Goal: Transaction & Acquisition: Subscribe to service/newsletter

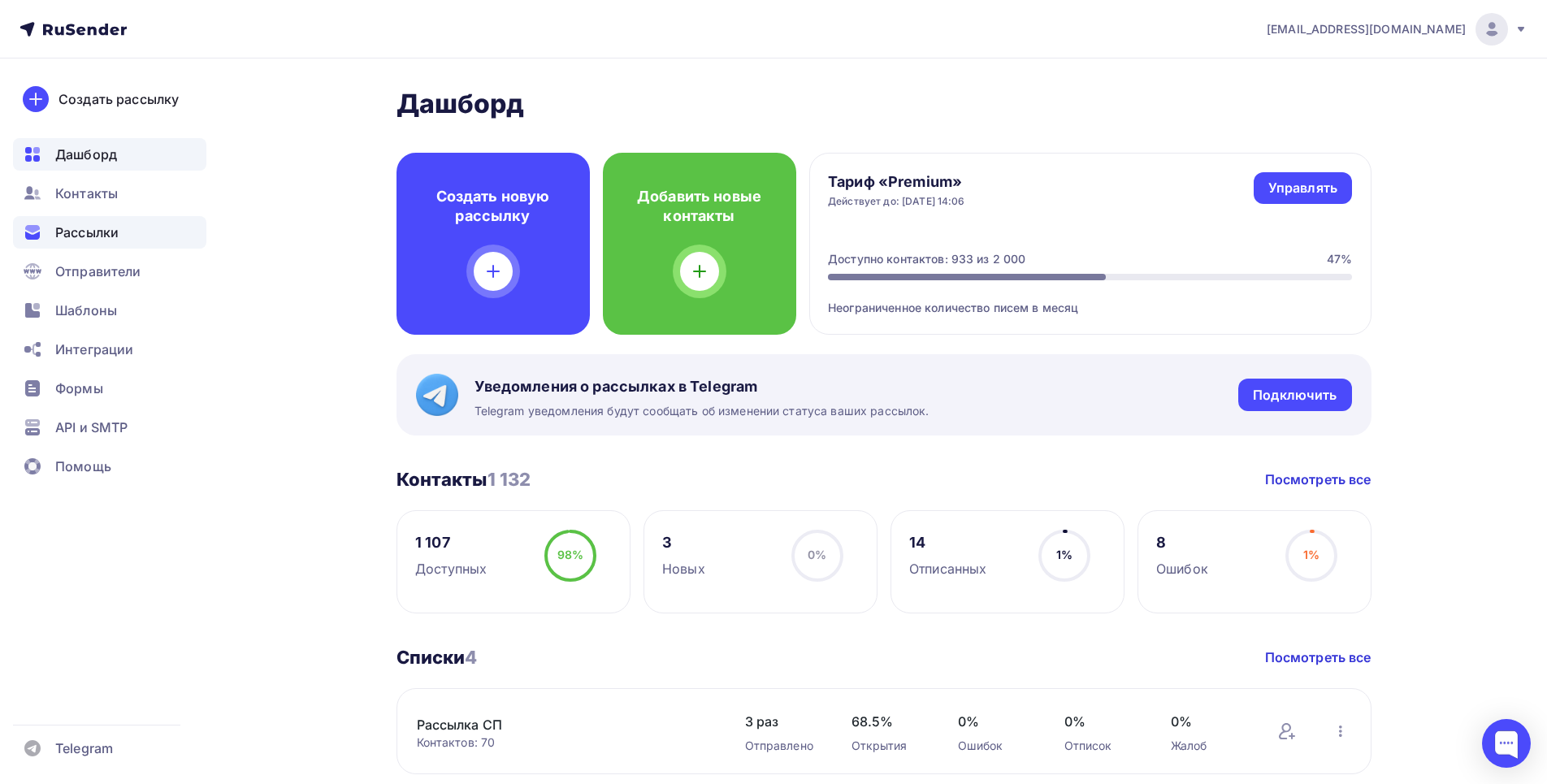
click at [133, 240] on div "Рассылки" at bounding box center [110, 233] width 193 height 33
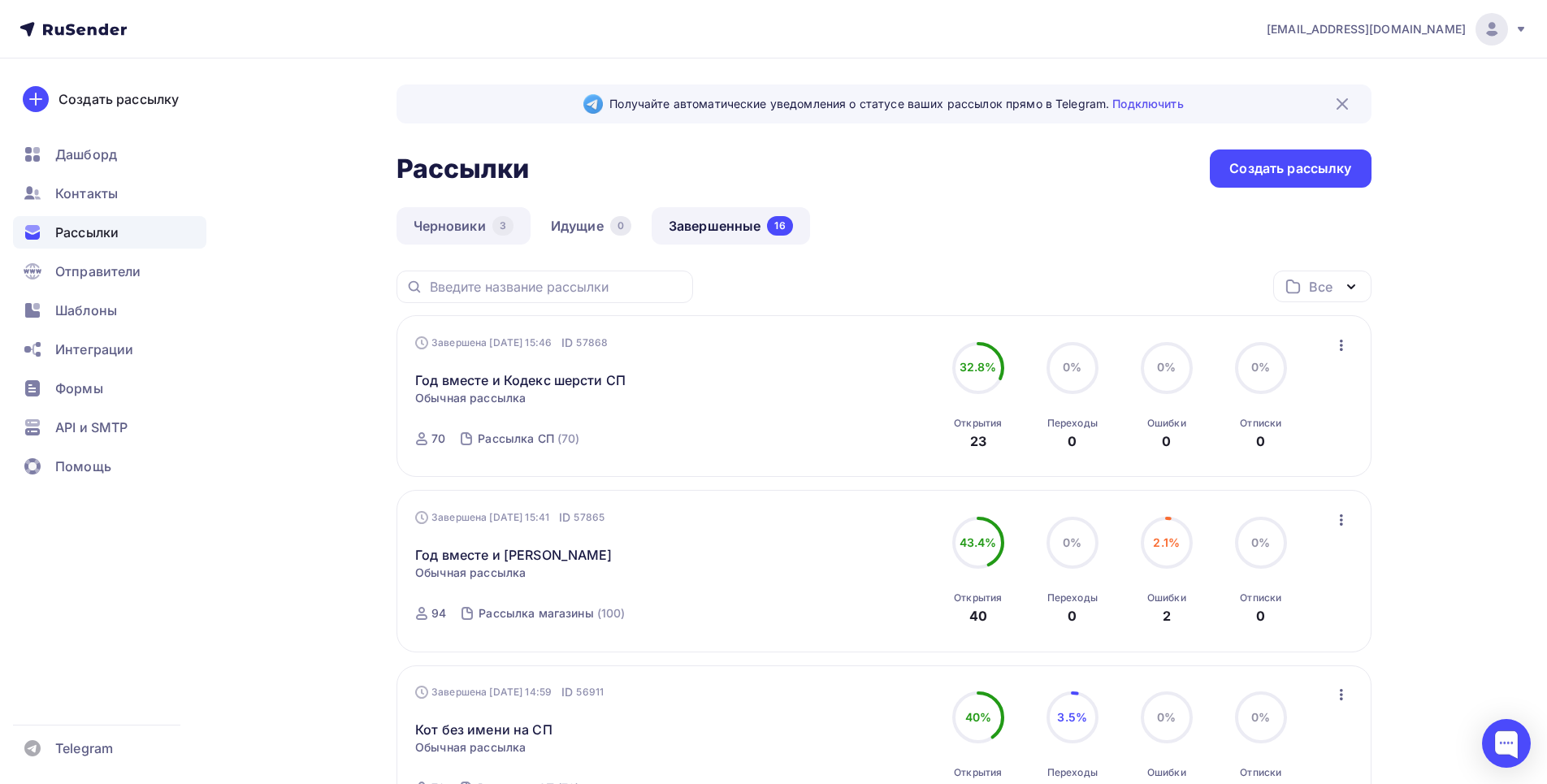
click at [472, 234] on link "Черновики 3" at bounding box center [464, 226] width 134 height 38
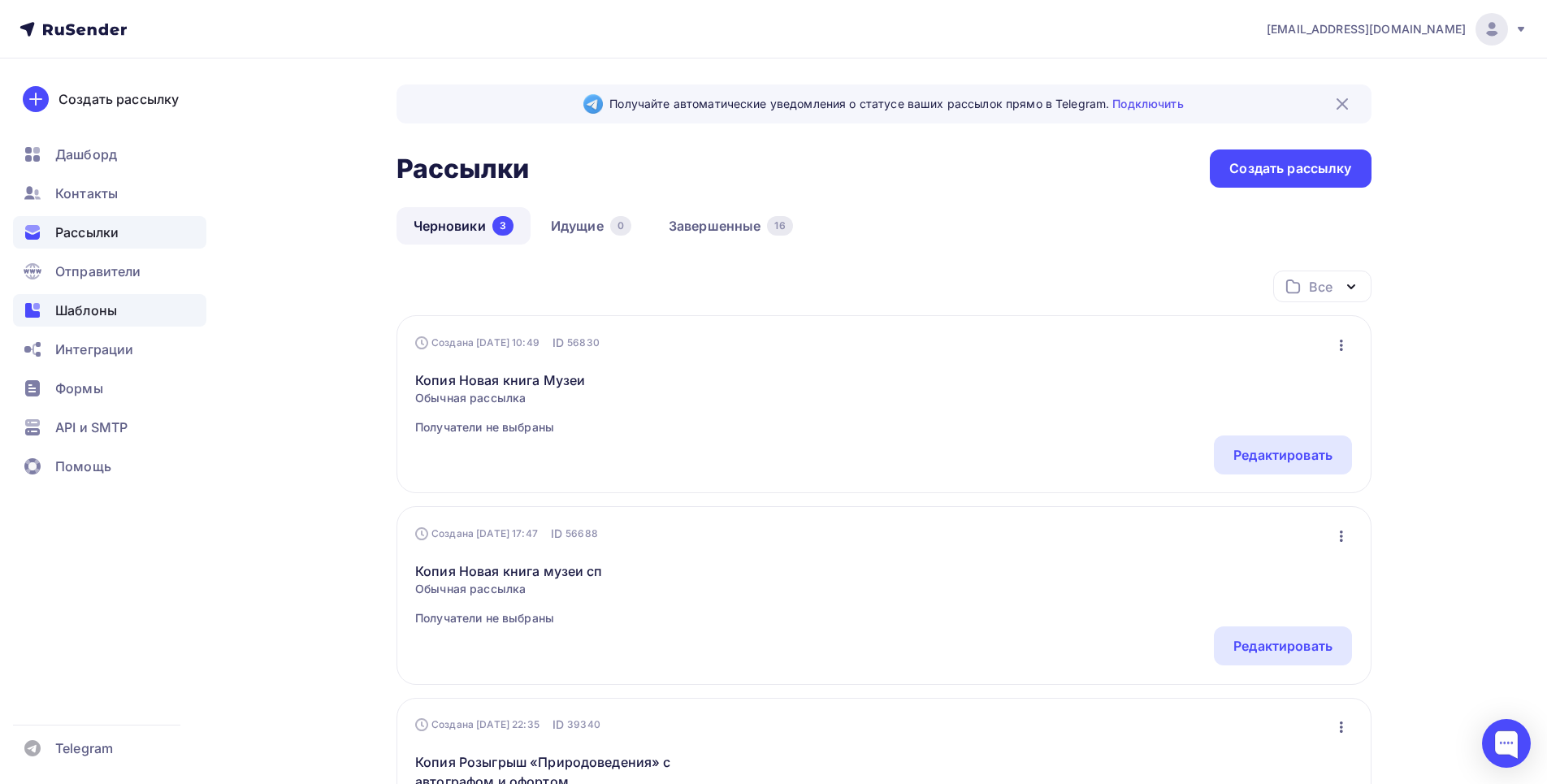
click at [115, 312] on span "Шаблоны" at bounding box center [85, 310] width 61 height 20
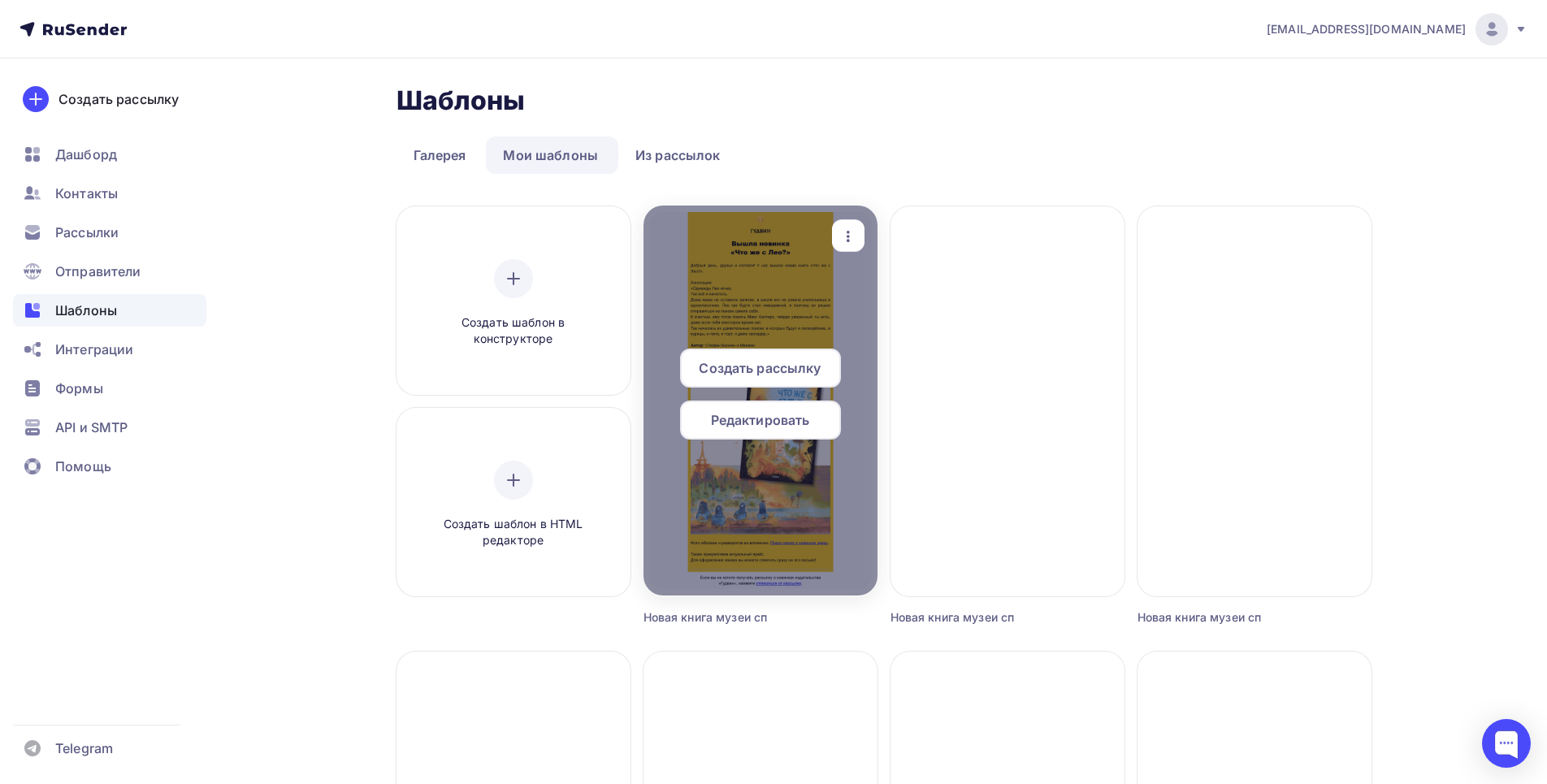
click at [760, 422] on span "Редактировать" at bounding box center [760, 420] width 99 height 20
click at [735, 424] on span "Редактировать" at bounding box center [760, 420] width 99 height 20
click at [771, 422] on span "Редактировать" at bounding box center [760, 420] width 99 height 20
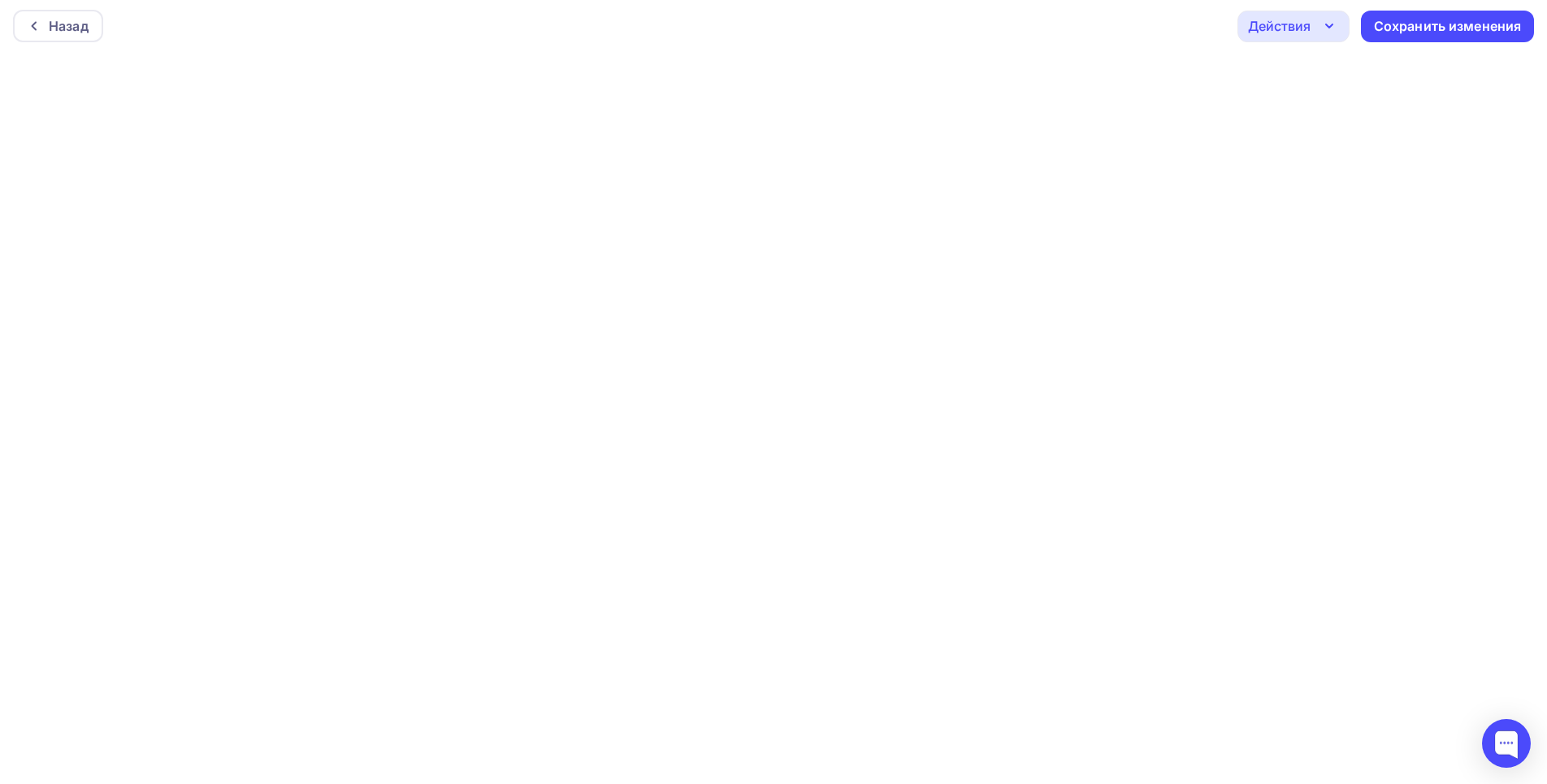
scroll to position [4, 0]
click at [1404, 30] on div "Сохранить изменения" at bounding box center [1448, 25] width 147 height 19
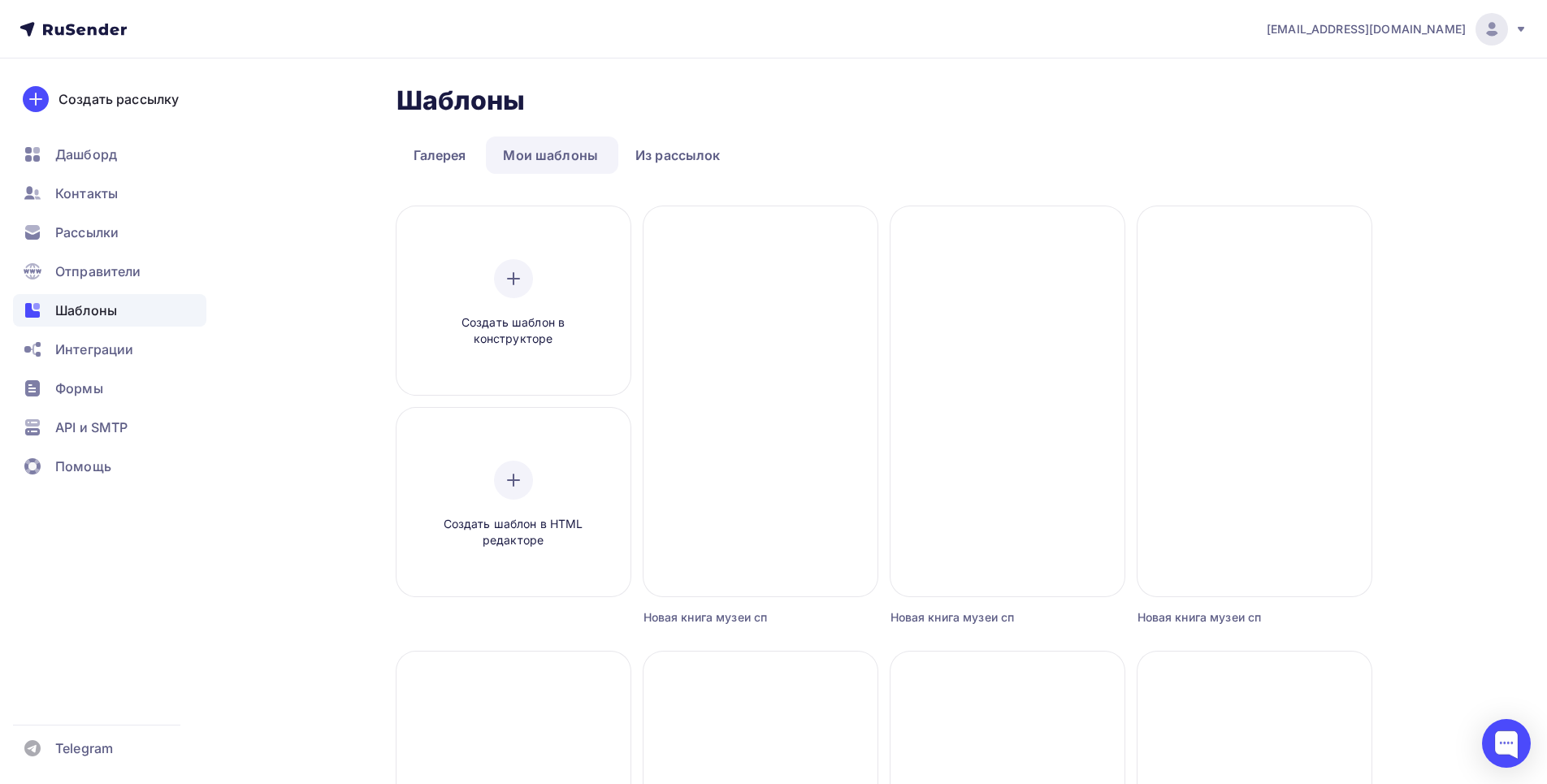
click at [765, 616] on div "Новая книга музеи сп" at bounding box center [731, 618] width 175 height 16
click at [659, 152] on link "Из рассылок" at bounding box center [678, 156] width 120 height 38
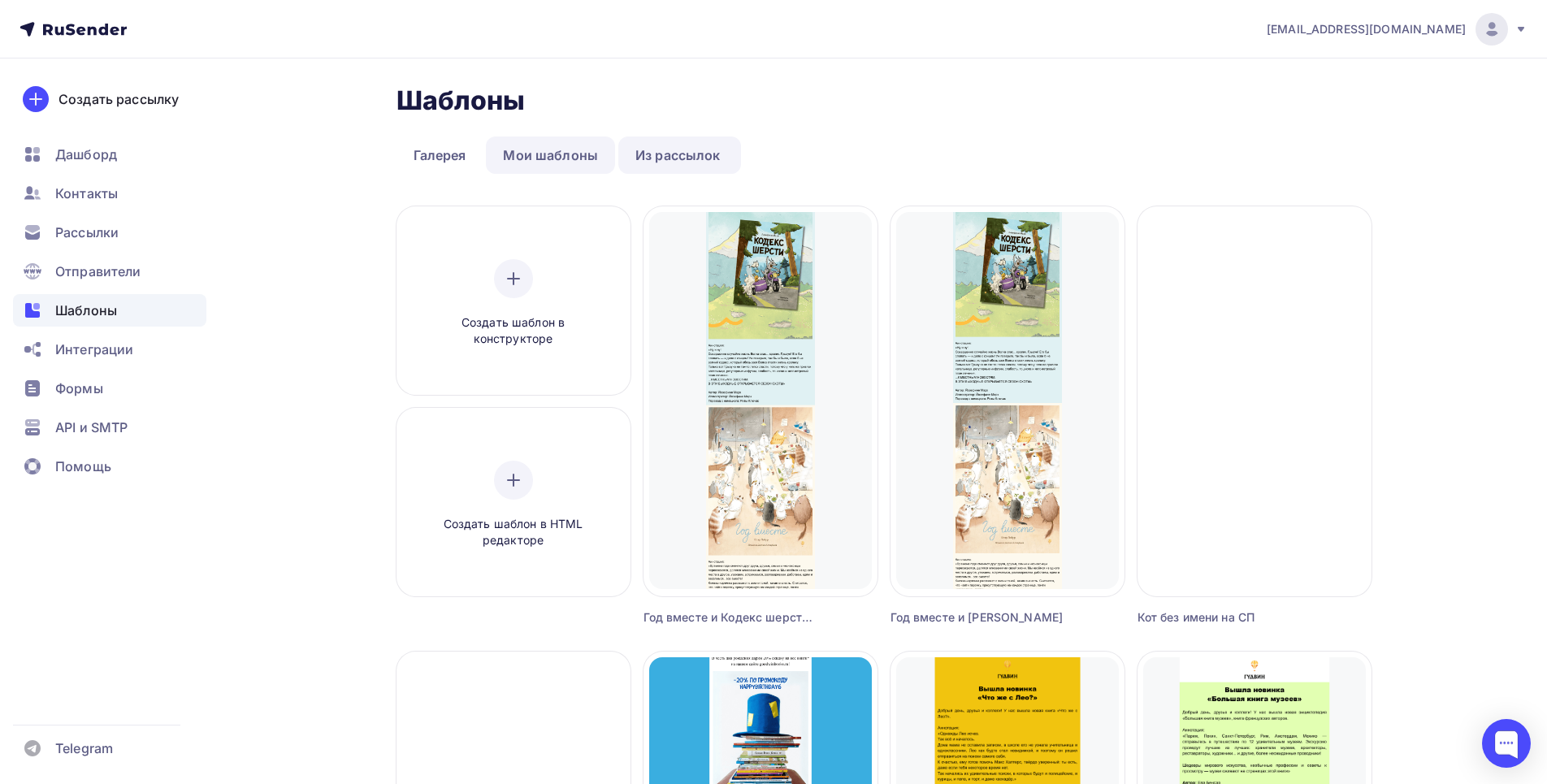
click at [541, 161] on link "Мои шаблоны" at bounding box center [551, 156] width 129 height 38
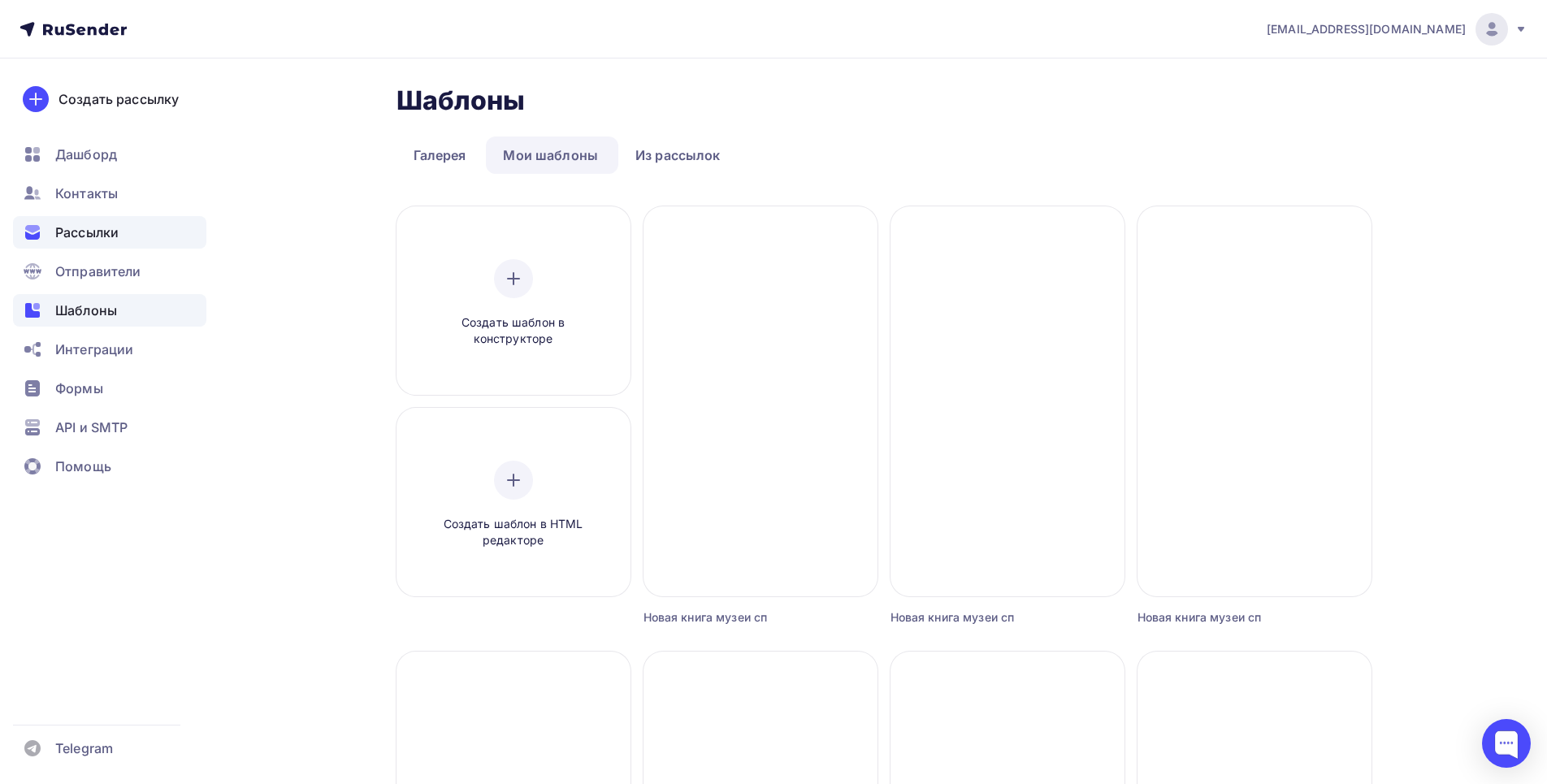
click at [139, 231] on div "Рассылки" at bounding box center [110, 233] width 193 height 33
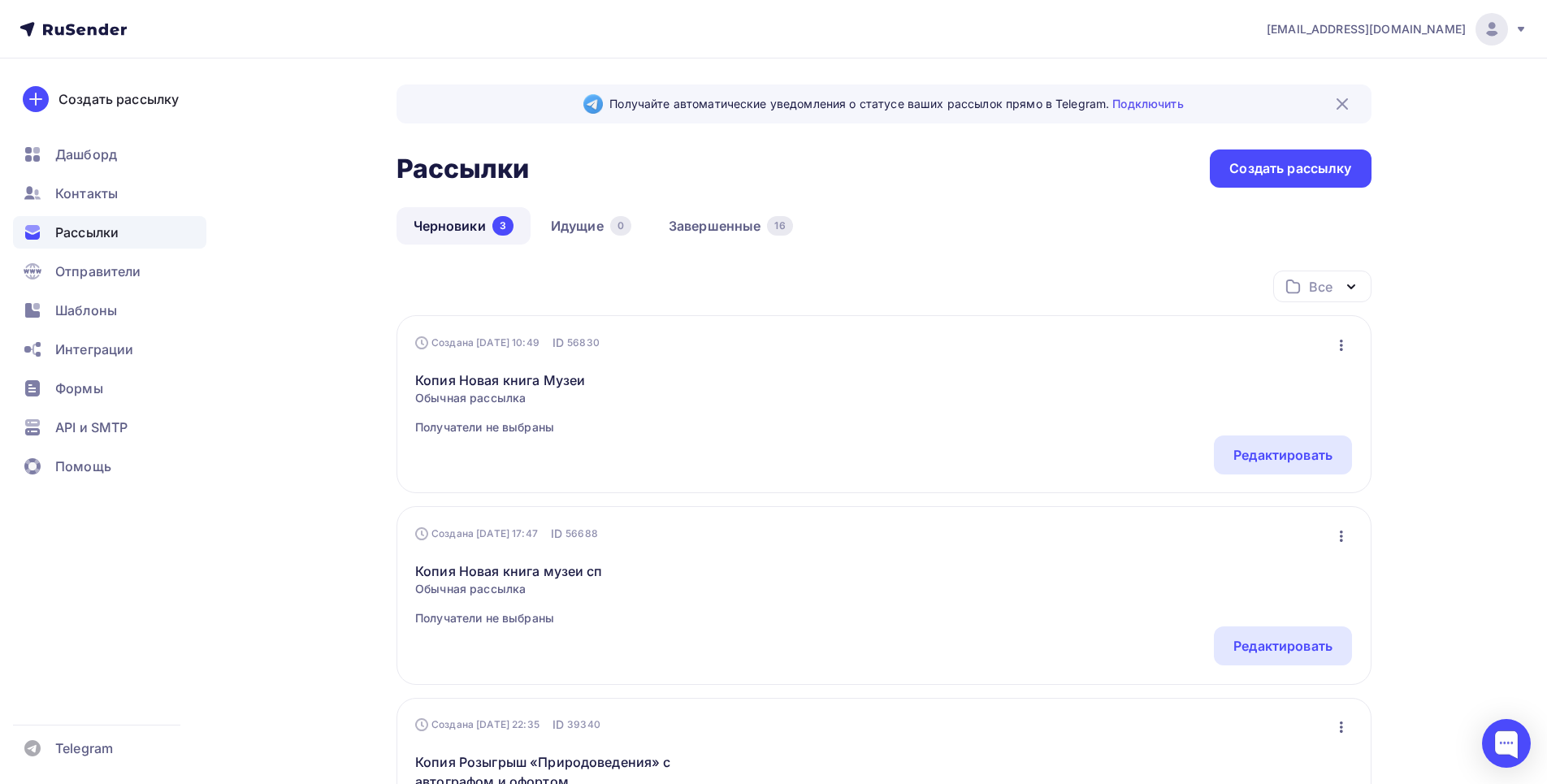
click at [998, 367] on div "Копия Новая книга Музеи Обычная рассылка Получатели не выбраны Редактировать Ко…" at bounding box center [883, 392] width 937 height 84
click at [1176, 364] on div "Копия Новая книга Музеи Обычная рассылка Получатели не выбраны Редактировать Ко…" at bounding box center [883, 392] width 937 height 84
drag, startPoint x: 1291, startPoint y: 373, endPoint x: 1216, endPoint y: 408, distance: 82.8
click at [1291, 378] on div "Копия Новая книга Музеи Обычная рассылка Получатели не выбраны Редактировать Ко…" at bounding box center [883, 392] width 937 height 84
click at [1259, 454] on div "Редактировать" at bounding box center [1282, 455] width 99 height 20
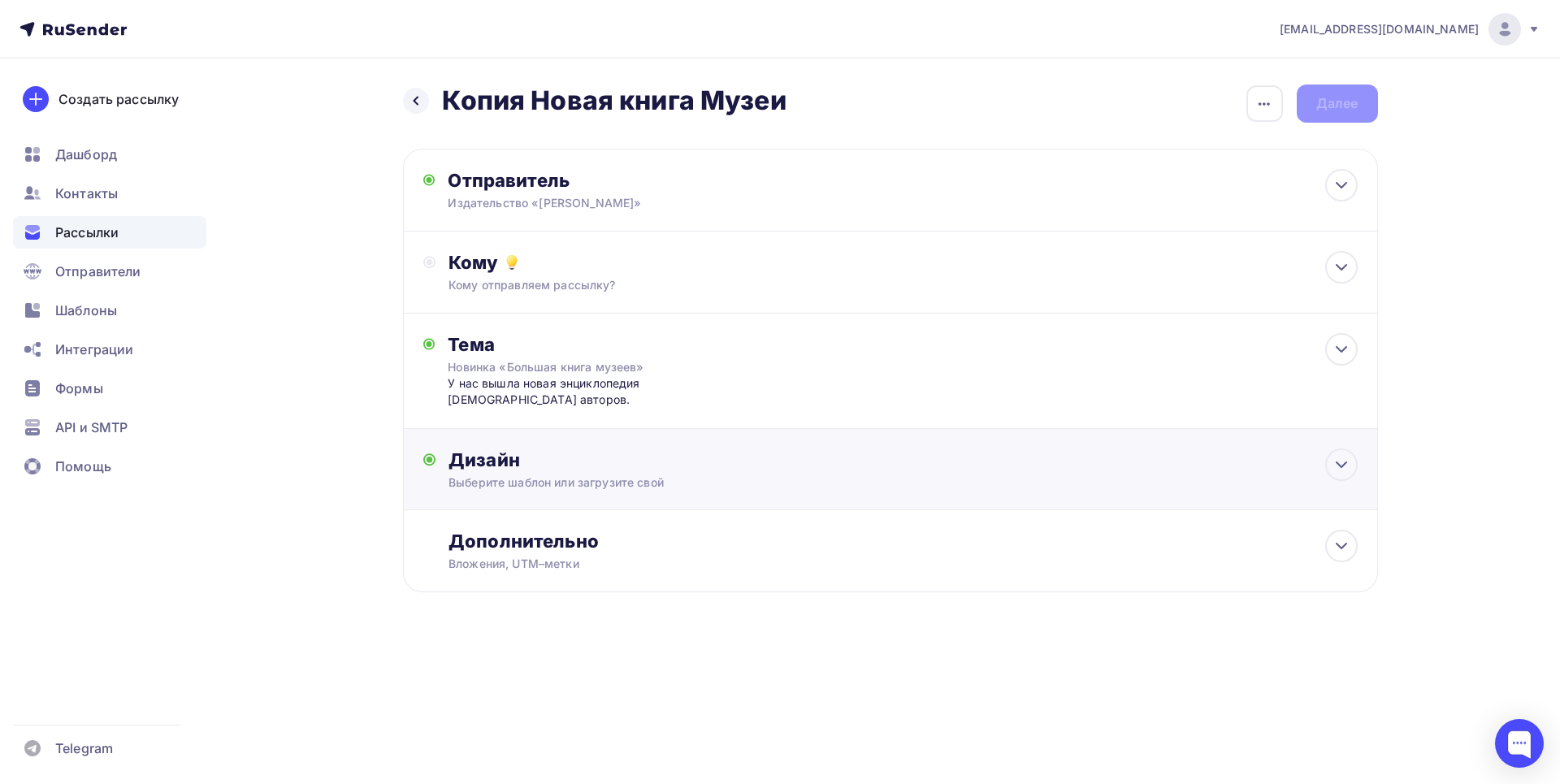
click at [1351, 483] on div "Дизайн Выберите шаблон или загрузите свой Размер письма: 122 Kb Заменить шаблон…" at bounding box center [902, 469] width 909 height 43
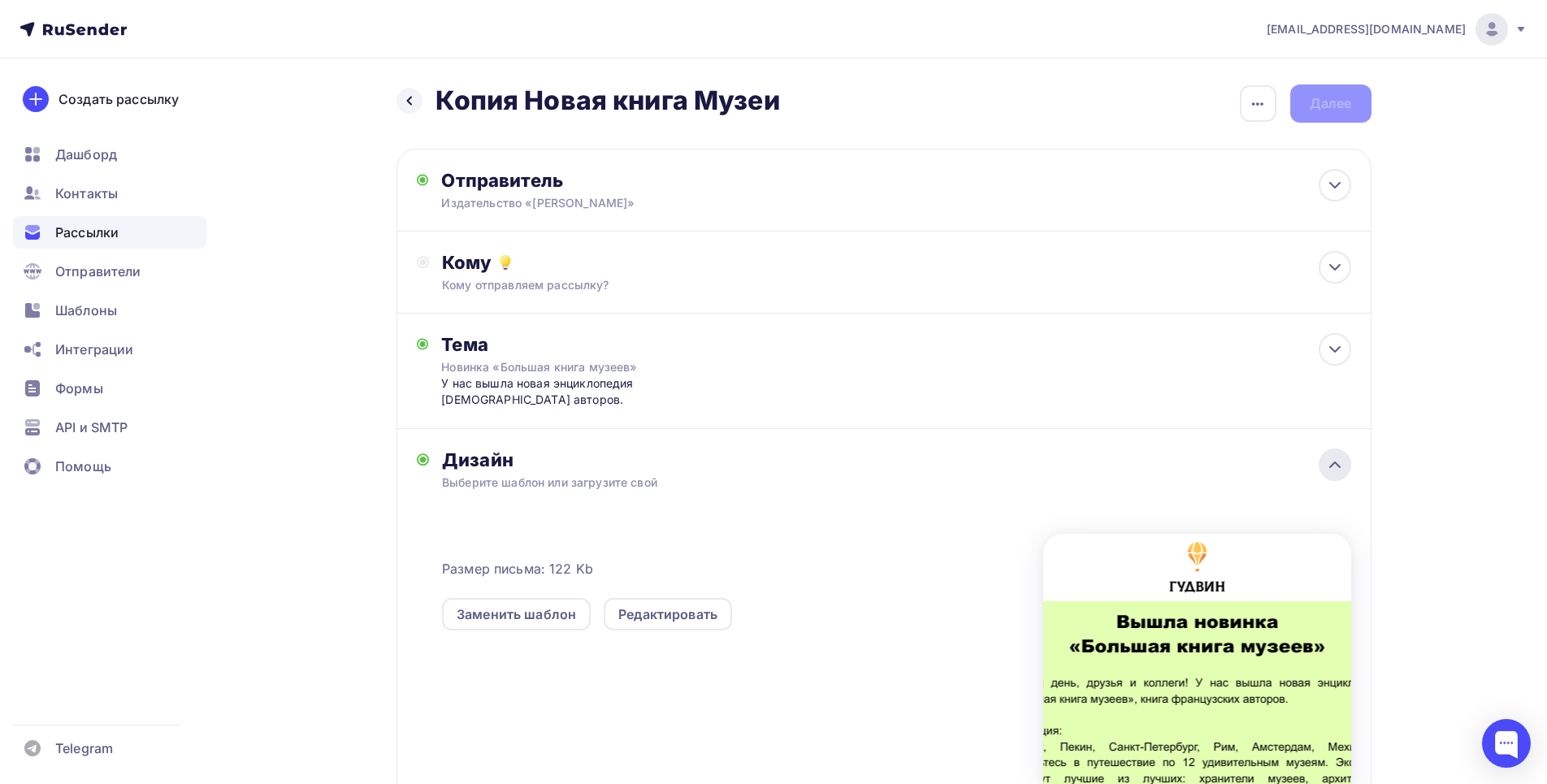
click at [1331, 475] on div at bounding box center [1335, 465] width 33 height 33
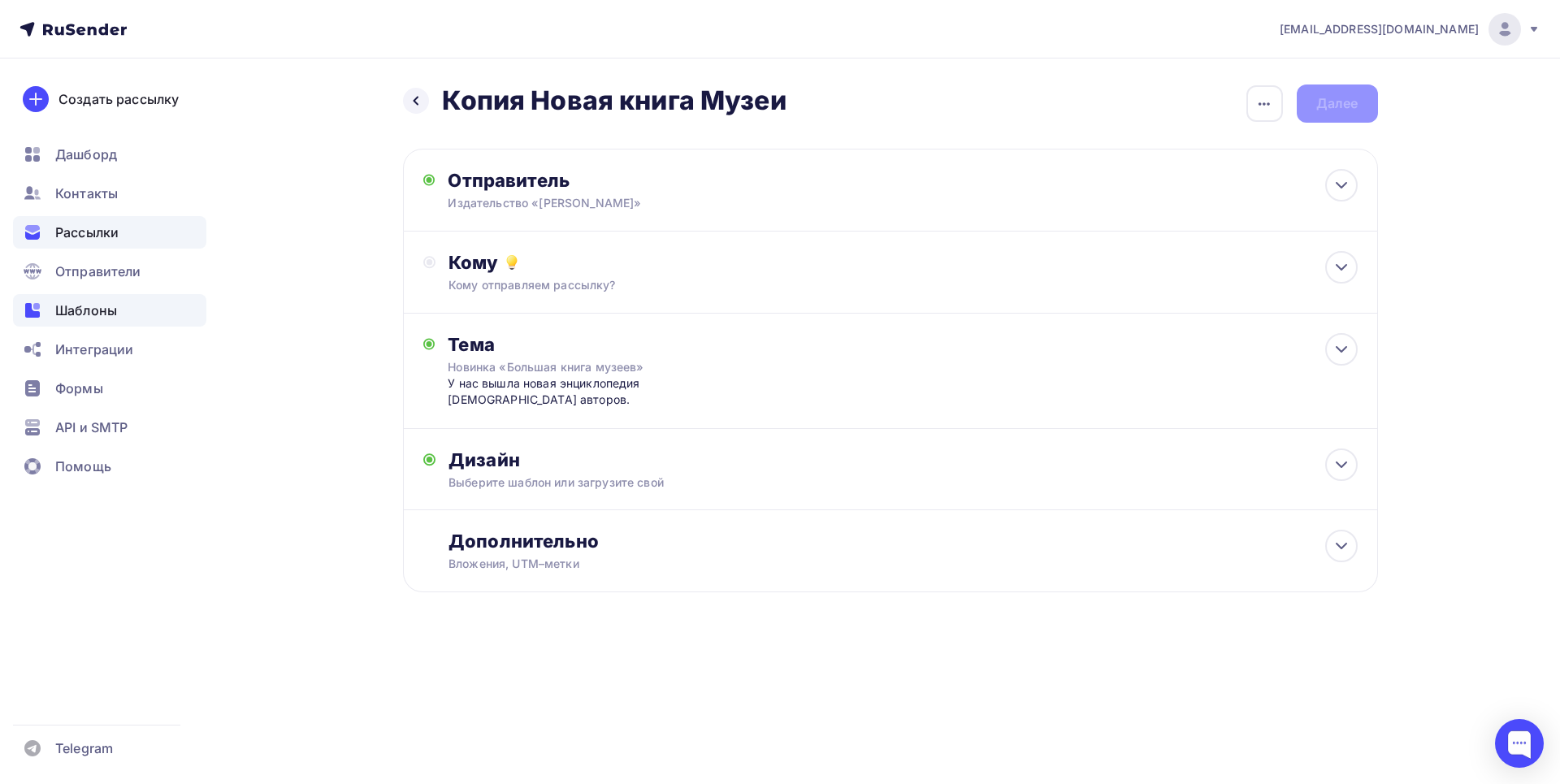
click at [113, 311] on span "Шаблоны" at bounding box center [85, 310] width 61 height 20
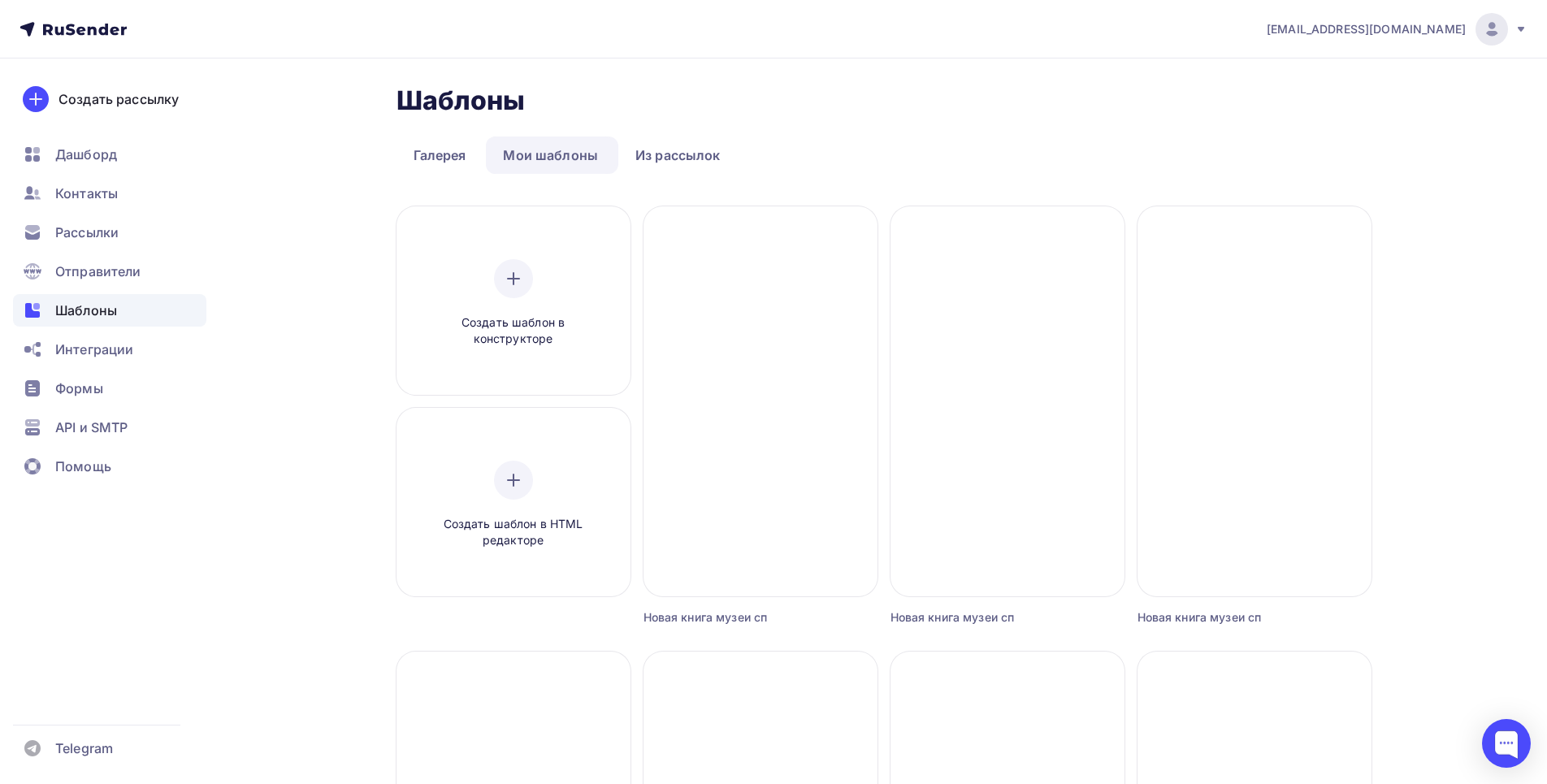
click at [562, 152] on link "Мои шаблоны" at bounding box center [551, 156] width 129 height 38
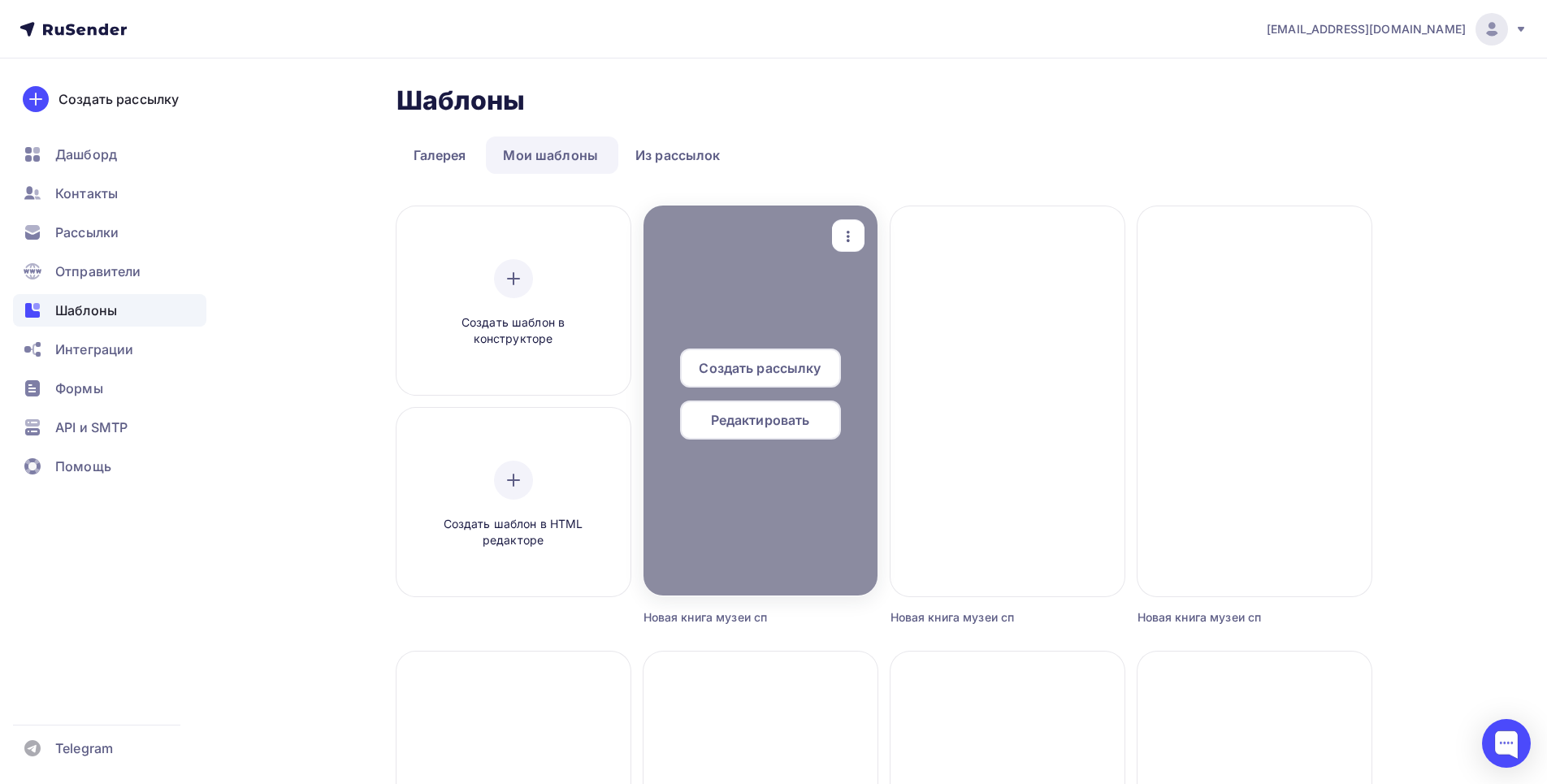
click at [745, 301] on div at bounding box center [760, 401] width 234 height 390
click at [814, 426] on div "Редактировать" at bounding box center [760, 420] width 161 height 39
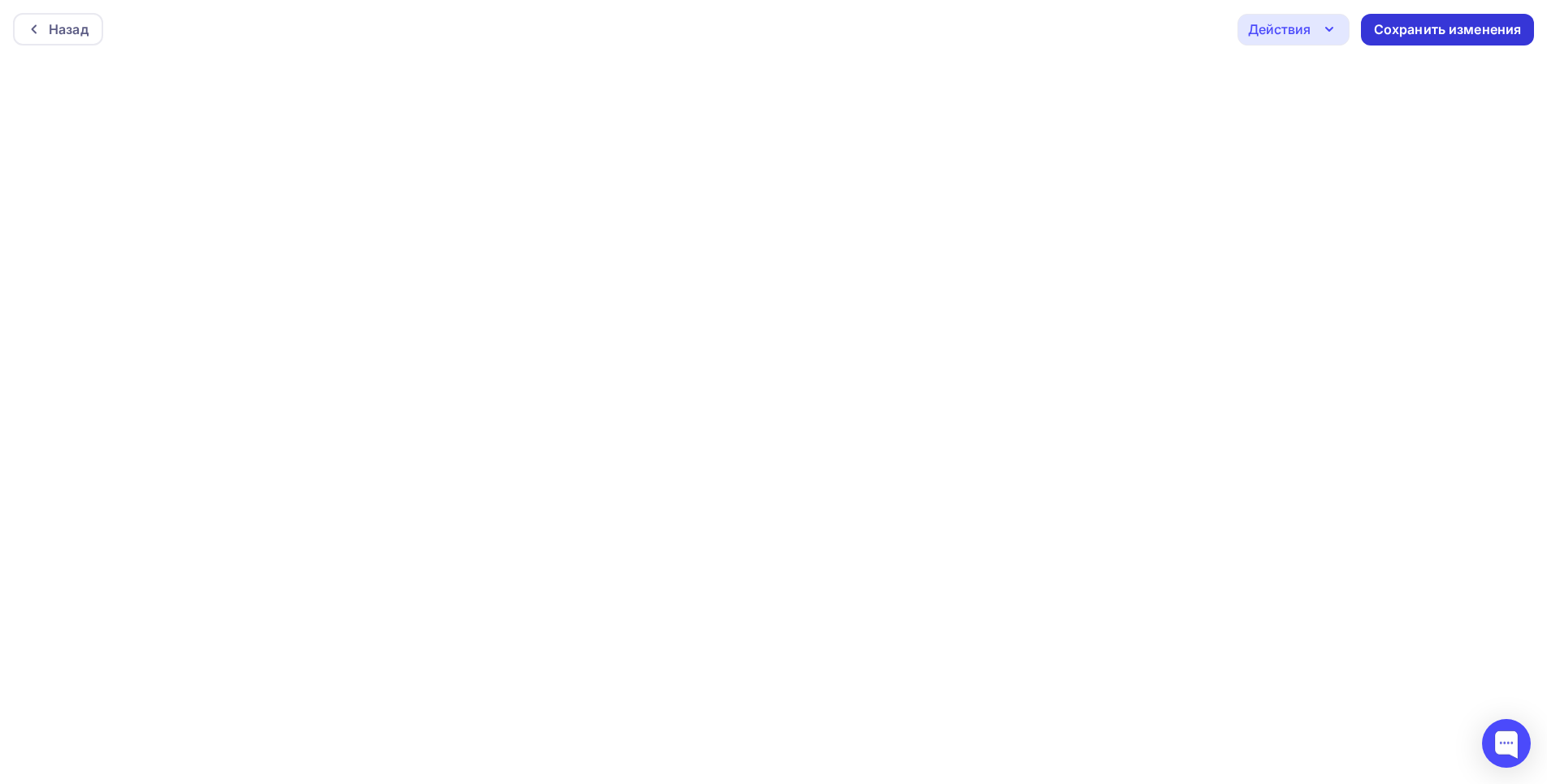
click at [1444, 34] on div "Сохранить изменения" at bounding box center [1448, 29] width 147 height 19
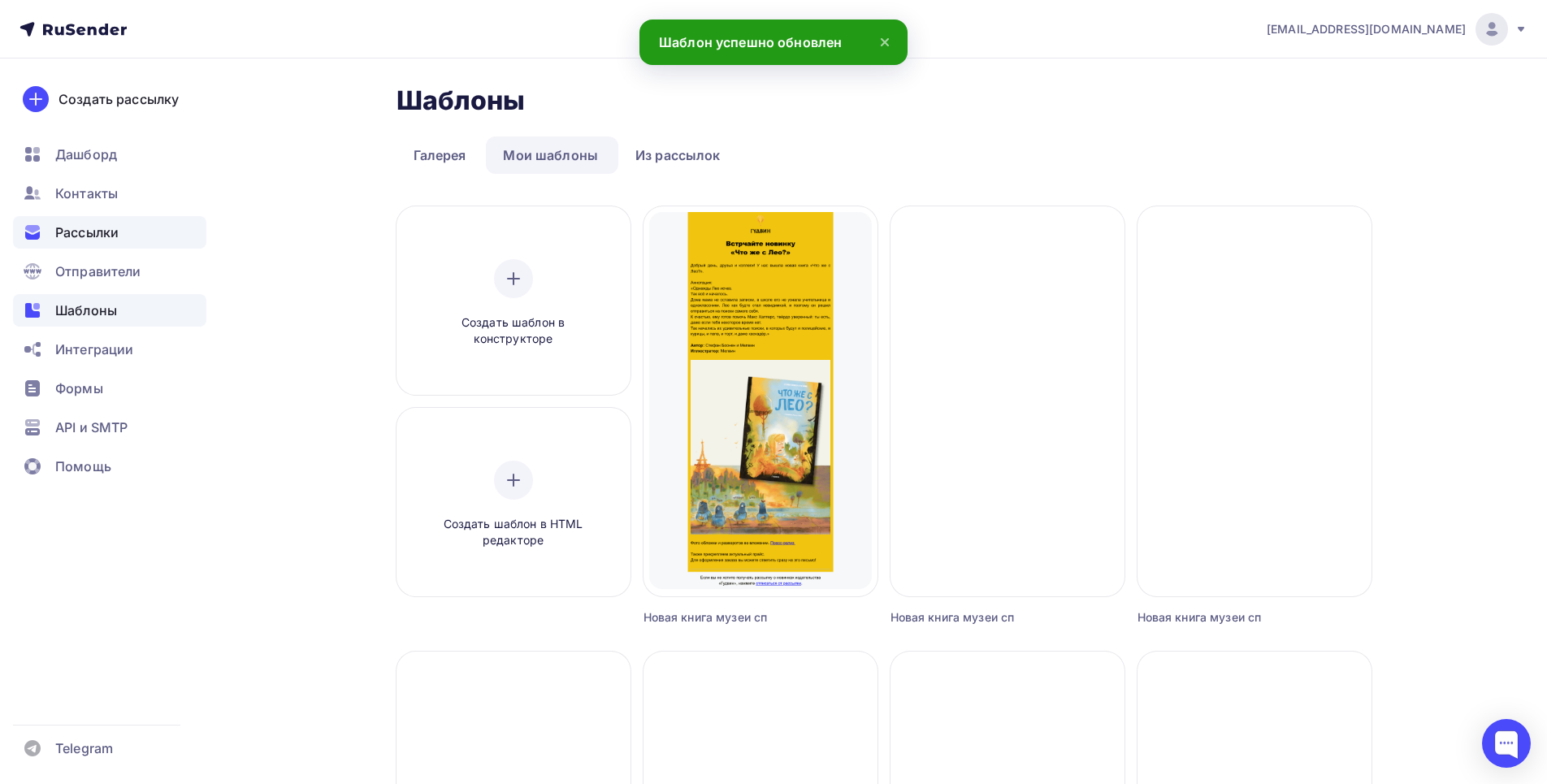
click at [125, 239] on div "Рассылки" at bounding box center [110, 233] width 193 height 33
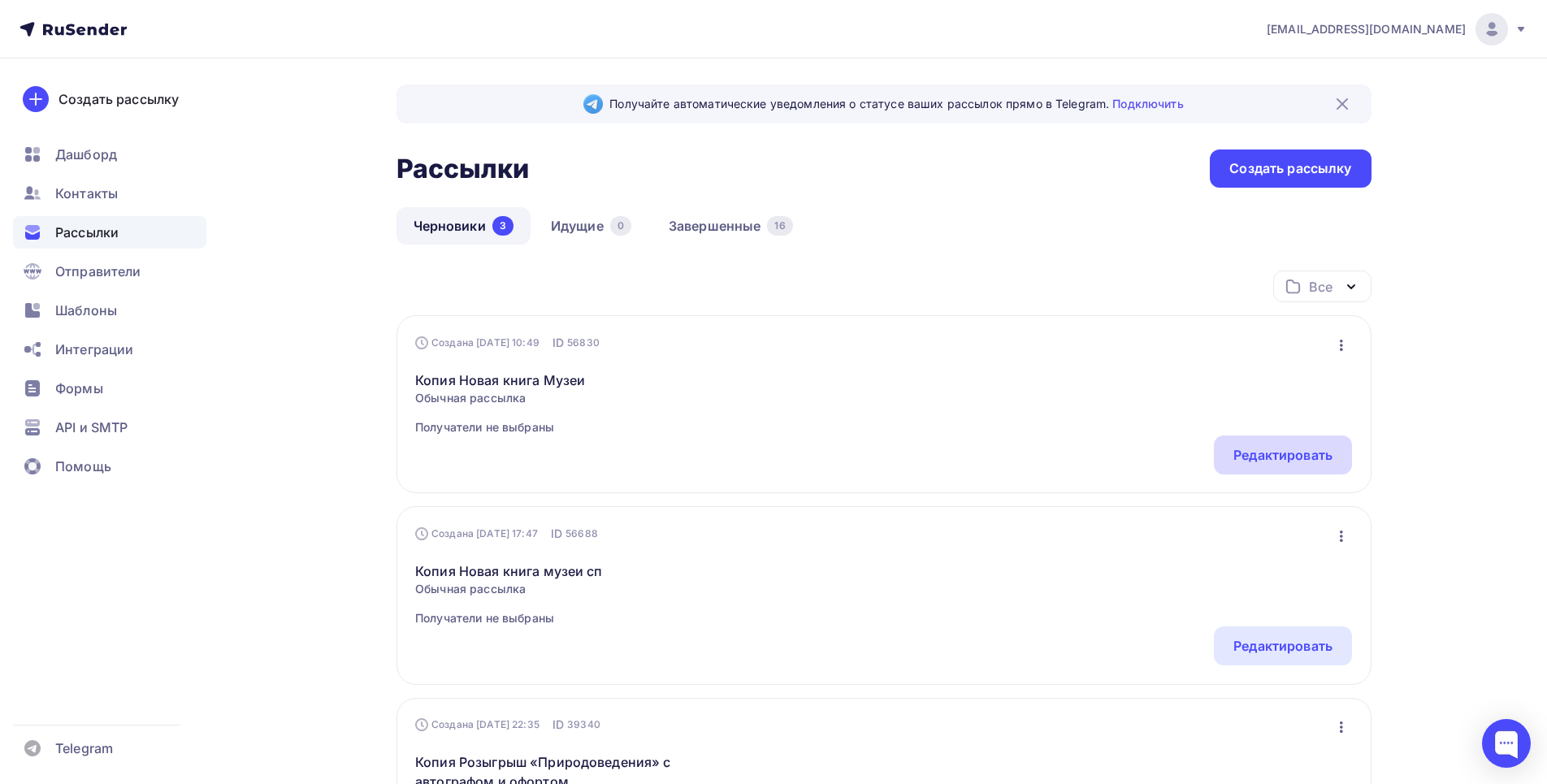
click at [1279, 450] on div "Редактировать" at bounding box center [1282, 455] width 99 height 20
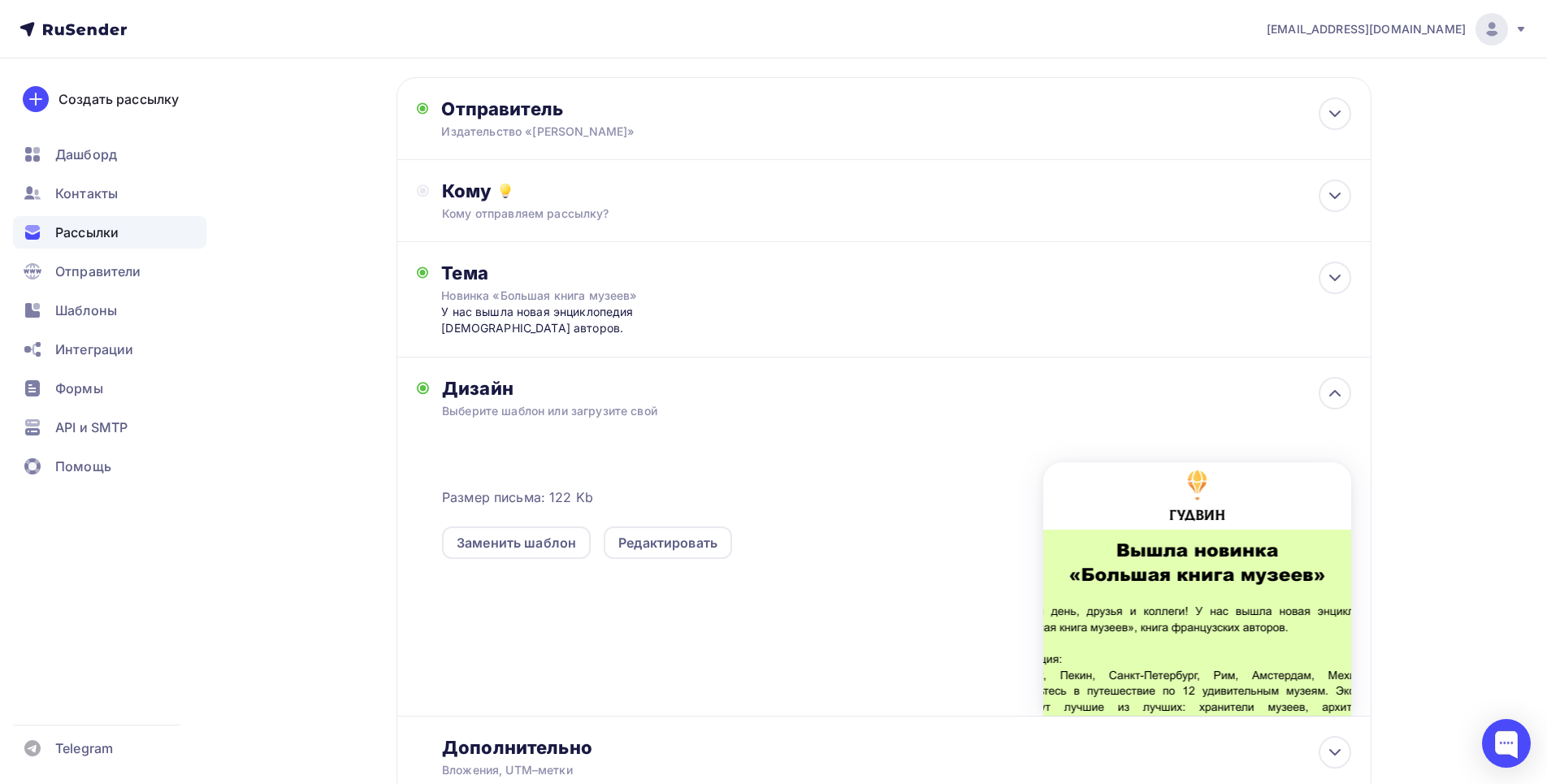
scroll to position [162, 0]
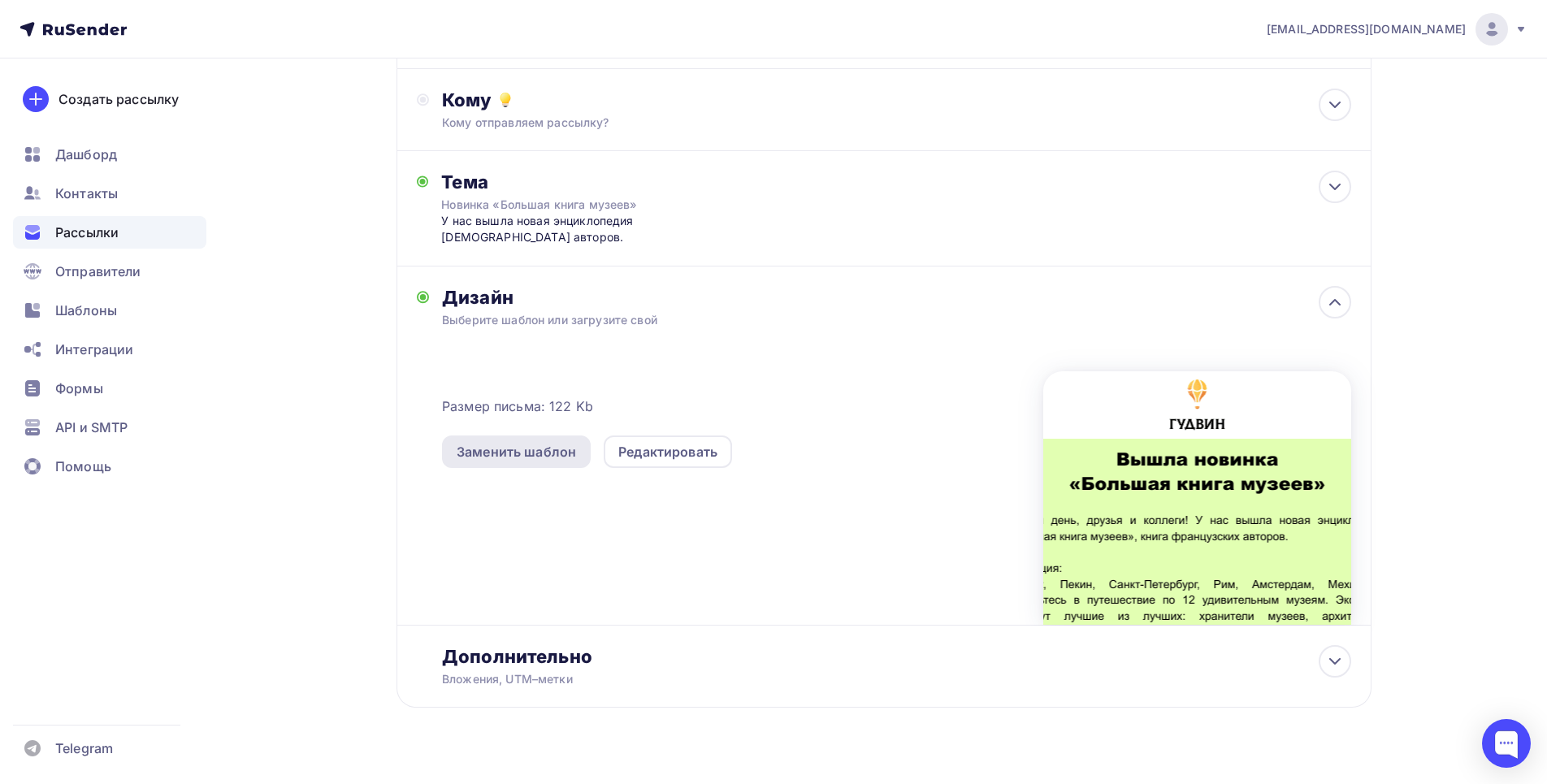
click at [466, 441] on div "Заменить шаблон" at bounding box center [515, 452] width 148 height 33
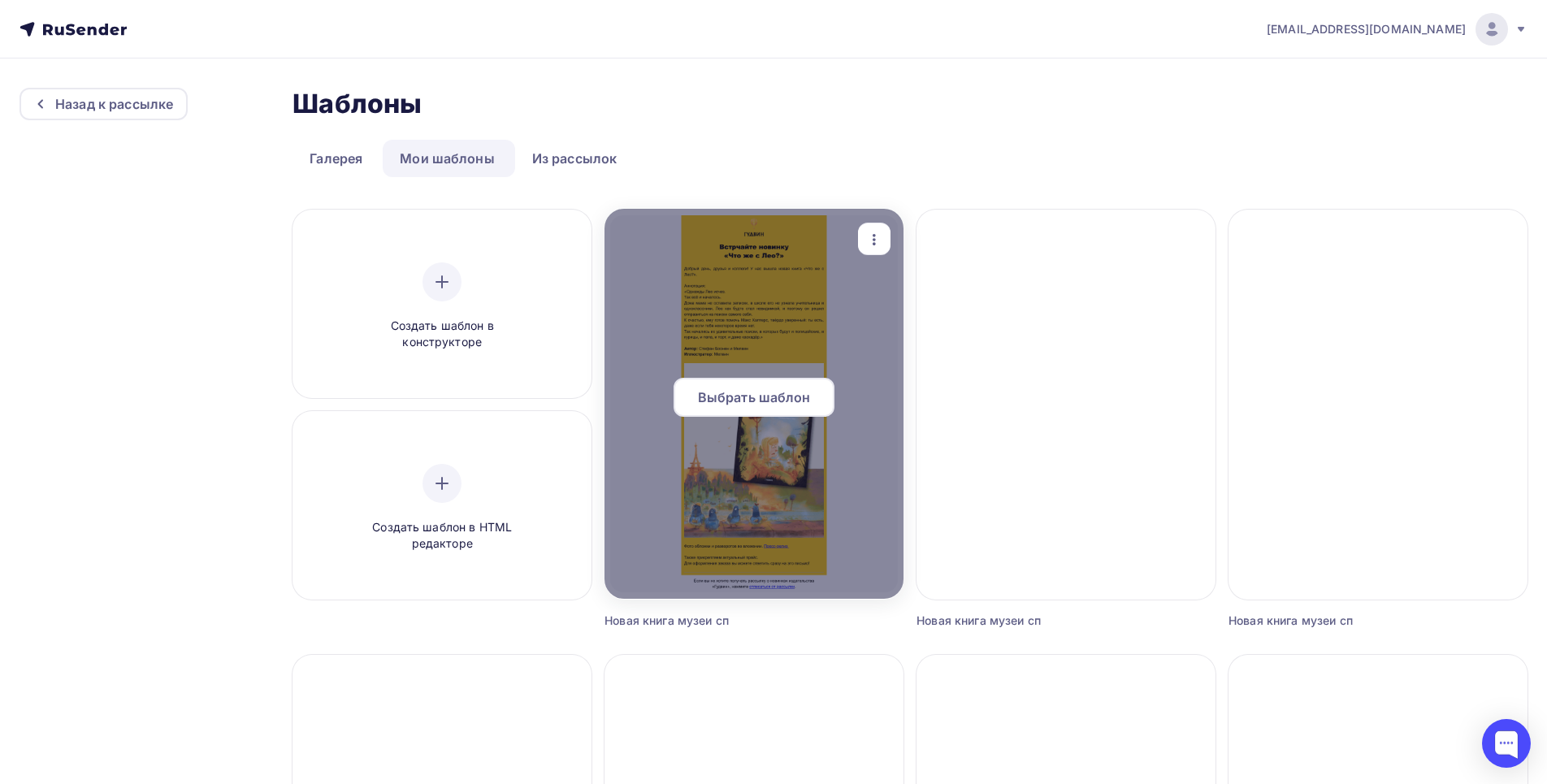
click at [748, 401] on span "Выбрать шаблон" at bounding box center [755, 397] width 113 height 20
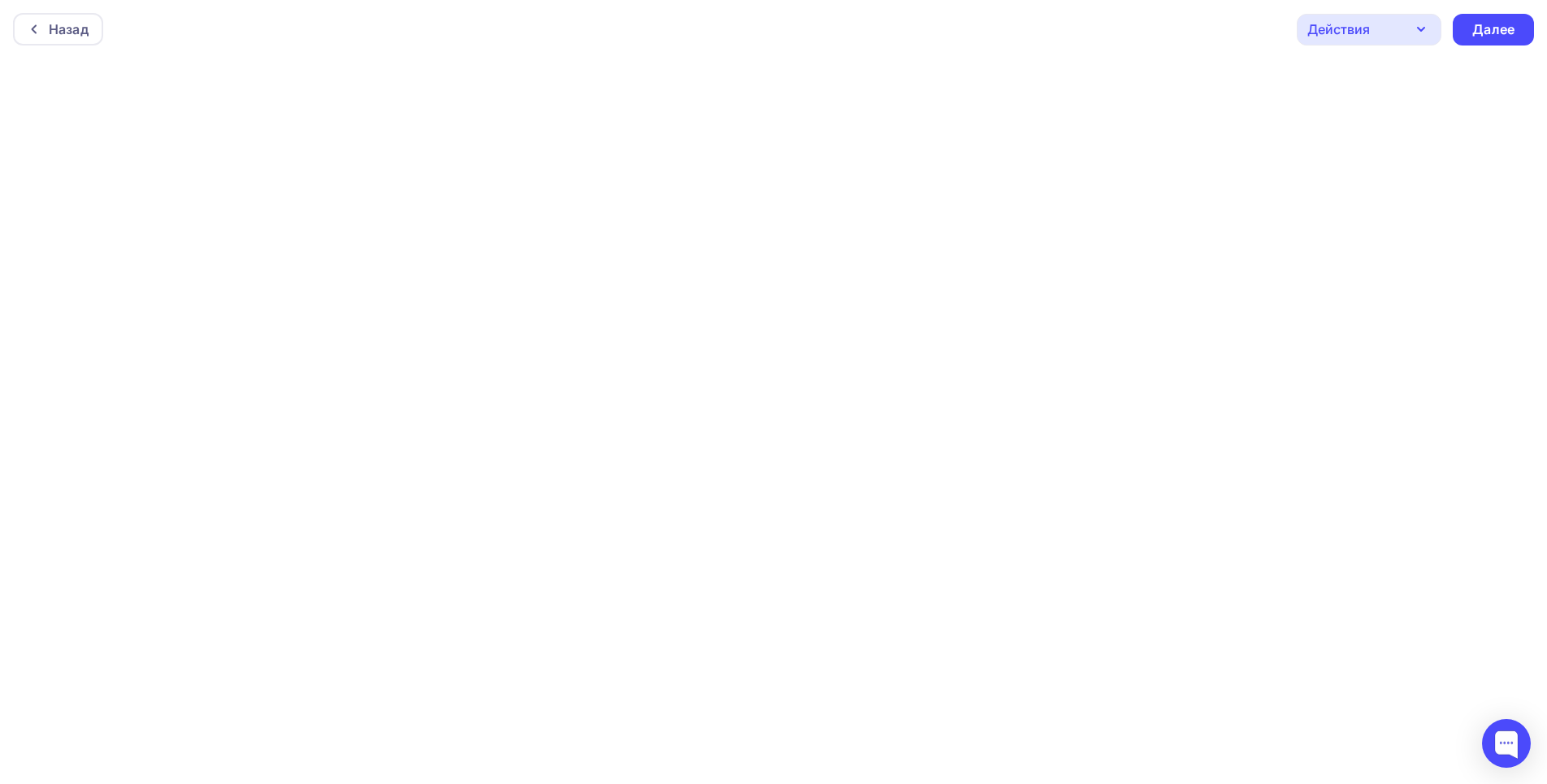
scroll to position [4, 0]
click at [1488, 29] on div "Далее" at bounding box center [1494, 25] width 43 height 19
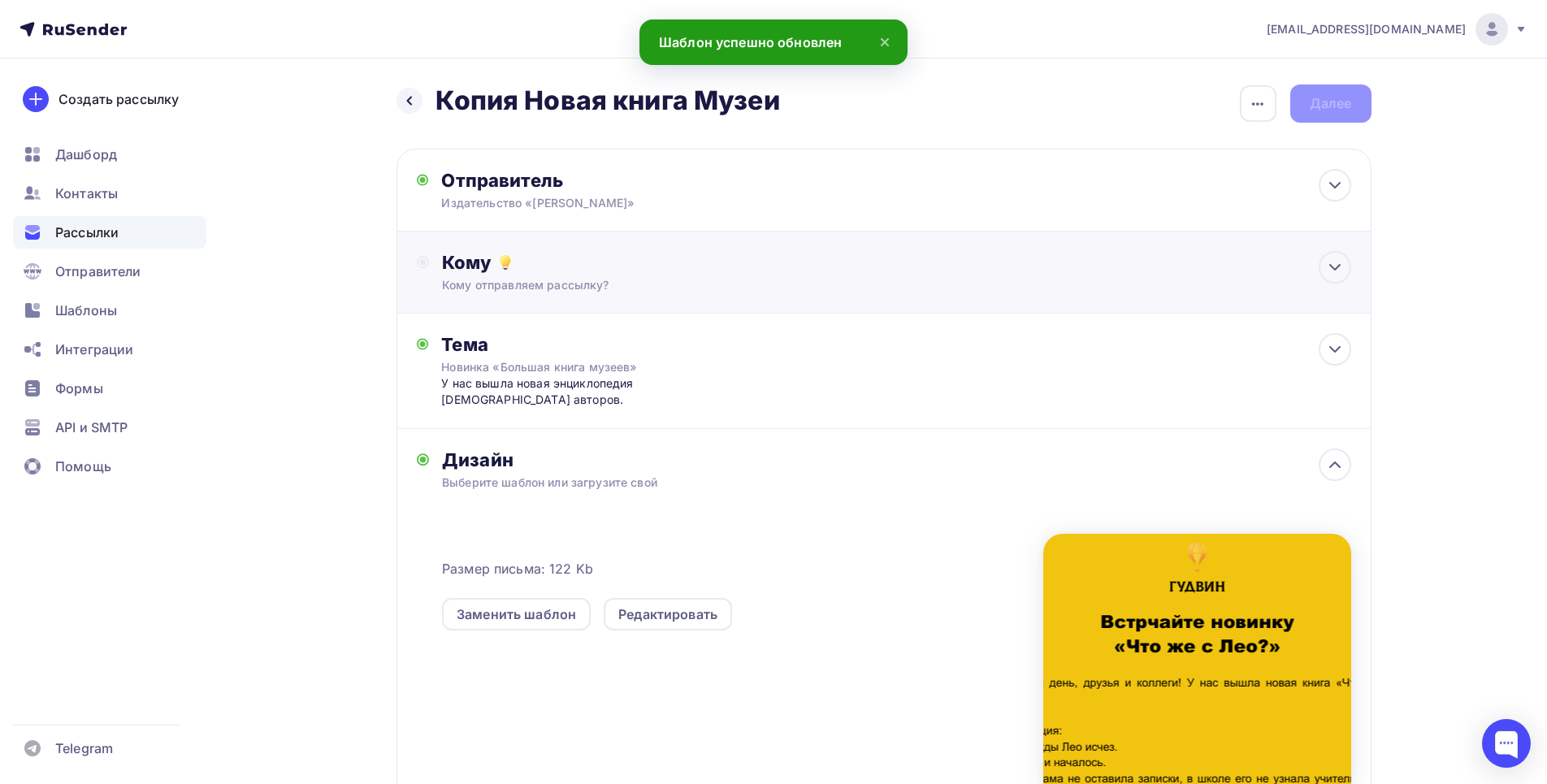
click at [1100, 281] on div "Кому отправляем рассылку?" at bounding box center [851, 285] width 819 height 16
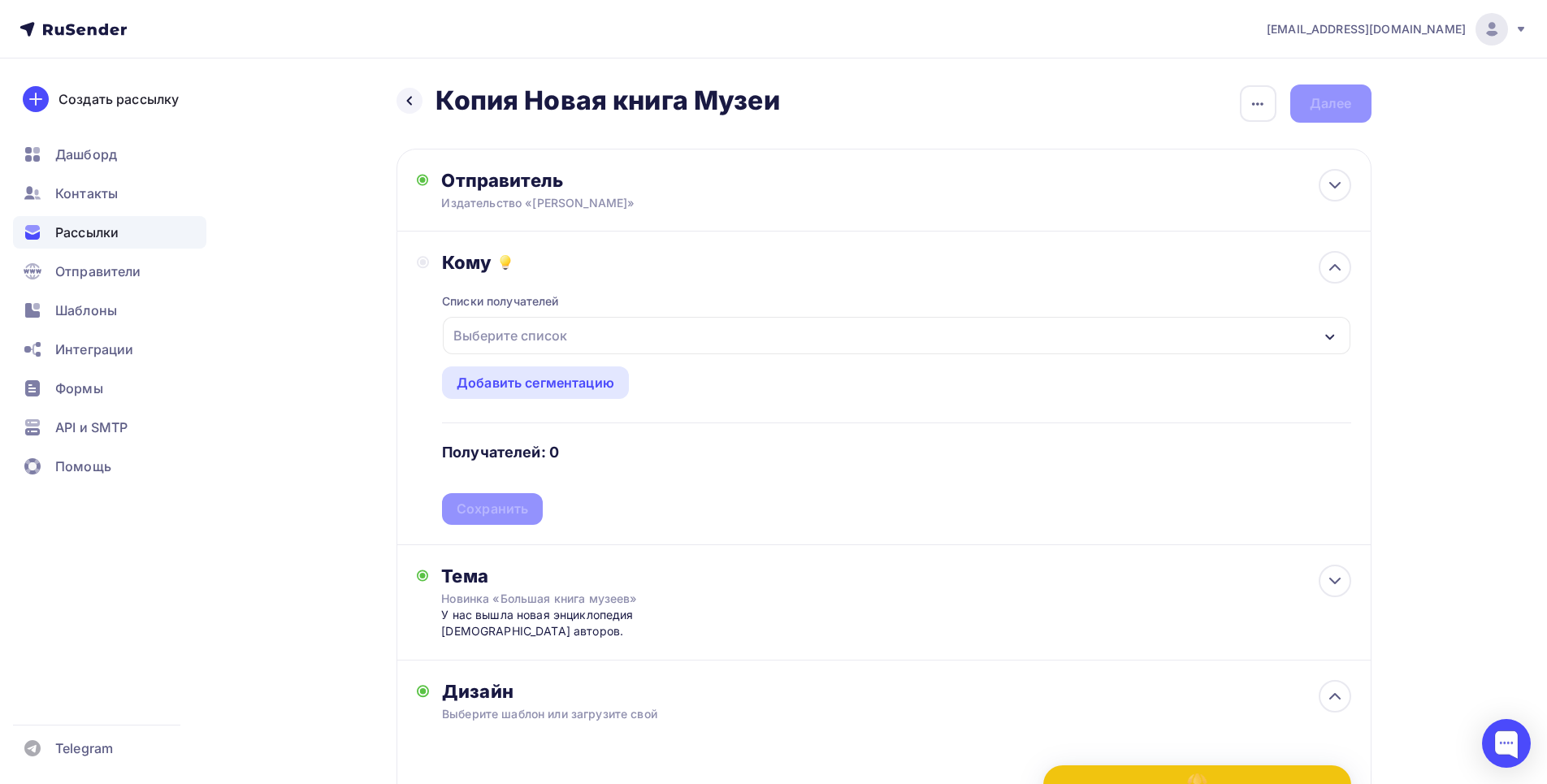
click at [587, 341] on div "Выберите список" at bounding box center [896, 336] width 907 height 38
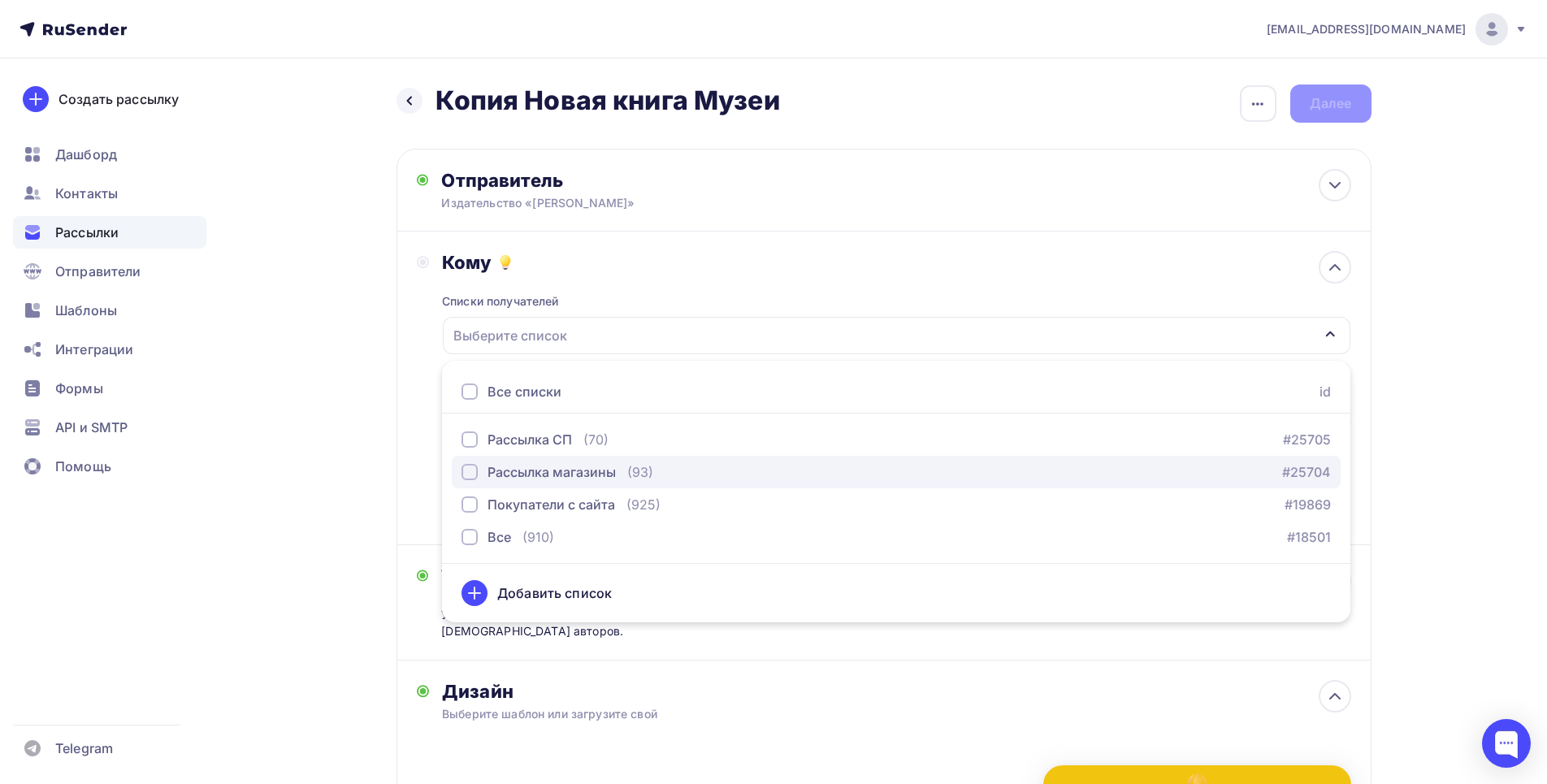
click at [626, 475] on div "Рассылка магазины (93)" at bounding box center [557, 472] width 192 height 20
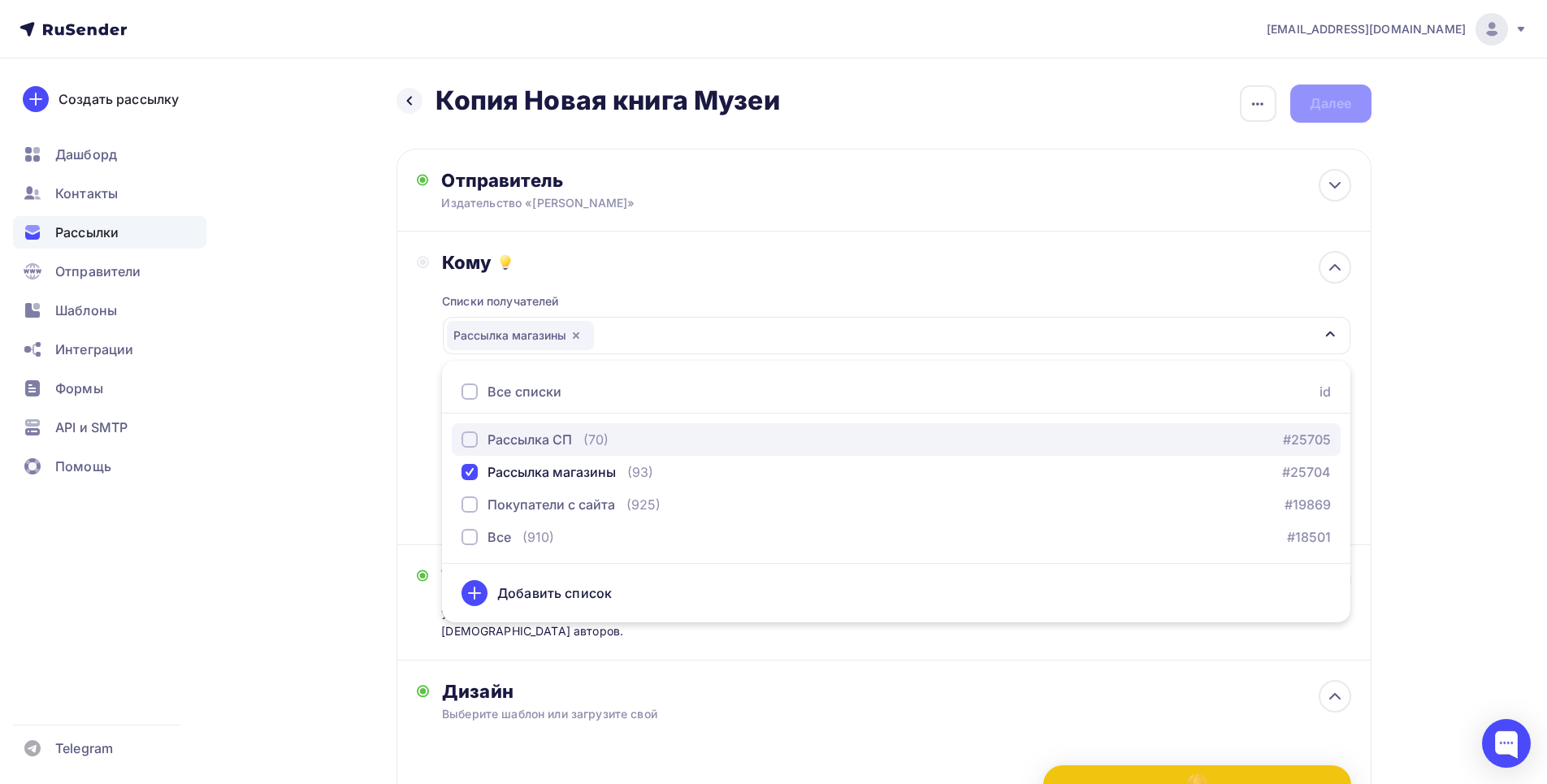
click at [535, 445] on div "Рассылка СП" at bounding box center [529, 440] width 84 height 20
click at [1400, 553] on div "Назад Копия Новая книга Музеи Копия Новая книга Музеи Закончить позже Переимено…" at bounding box center [774, 632] width 1332 height 1148
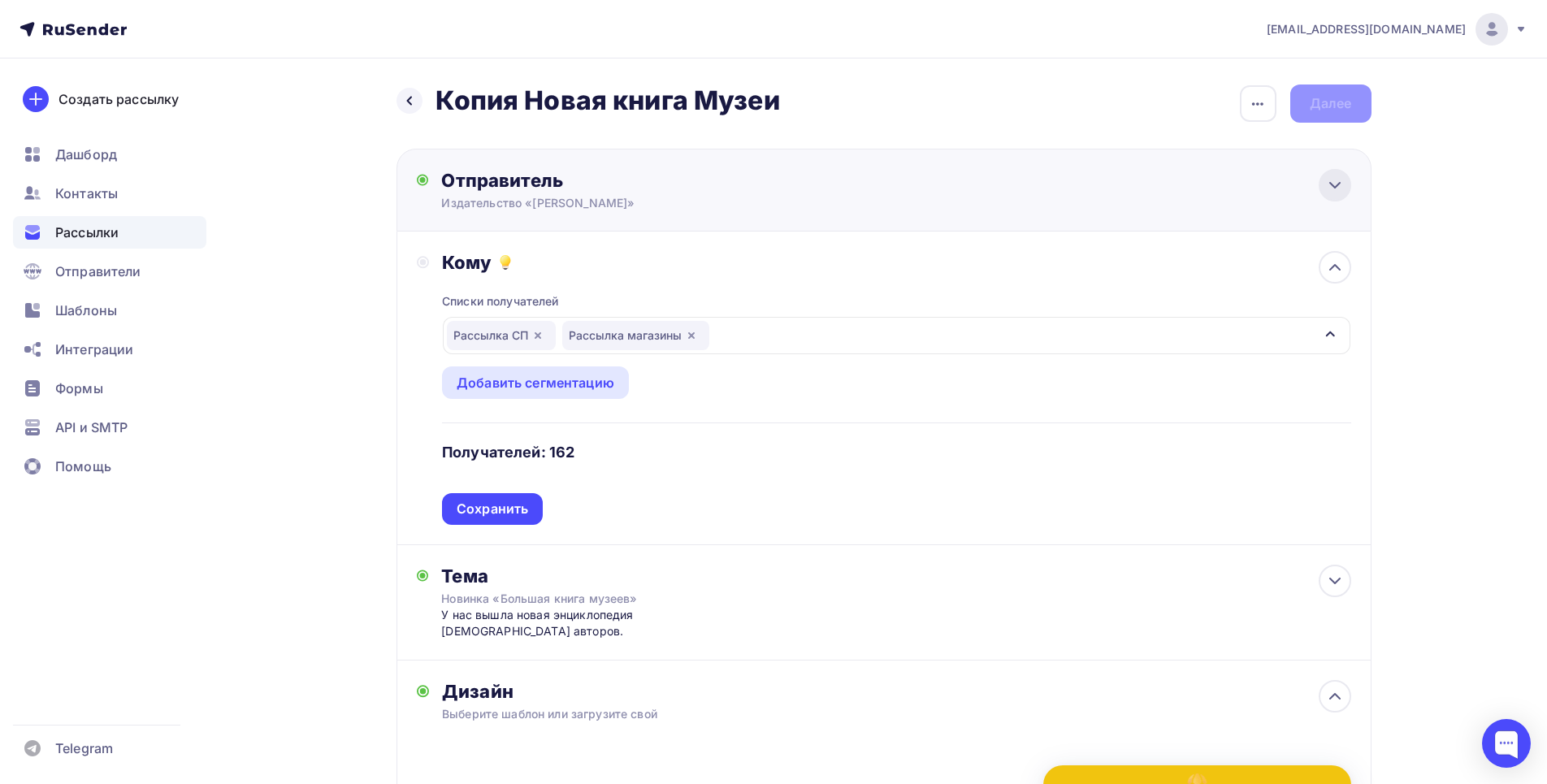
click at [1340, 177] on icon at bounding box center [1335, 185] width 20 height 20
type input "Издательство «Гудвин»"
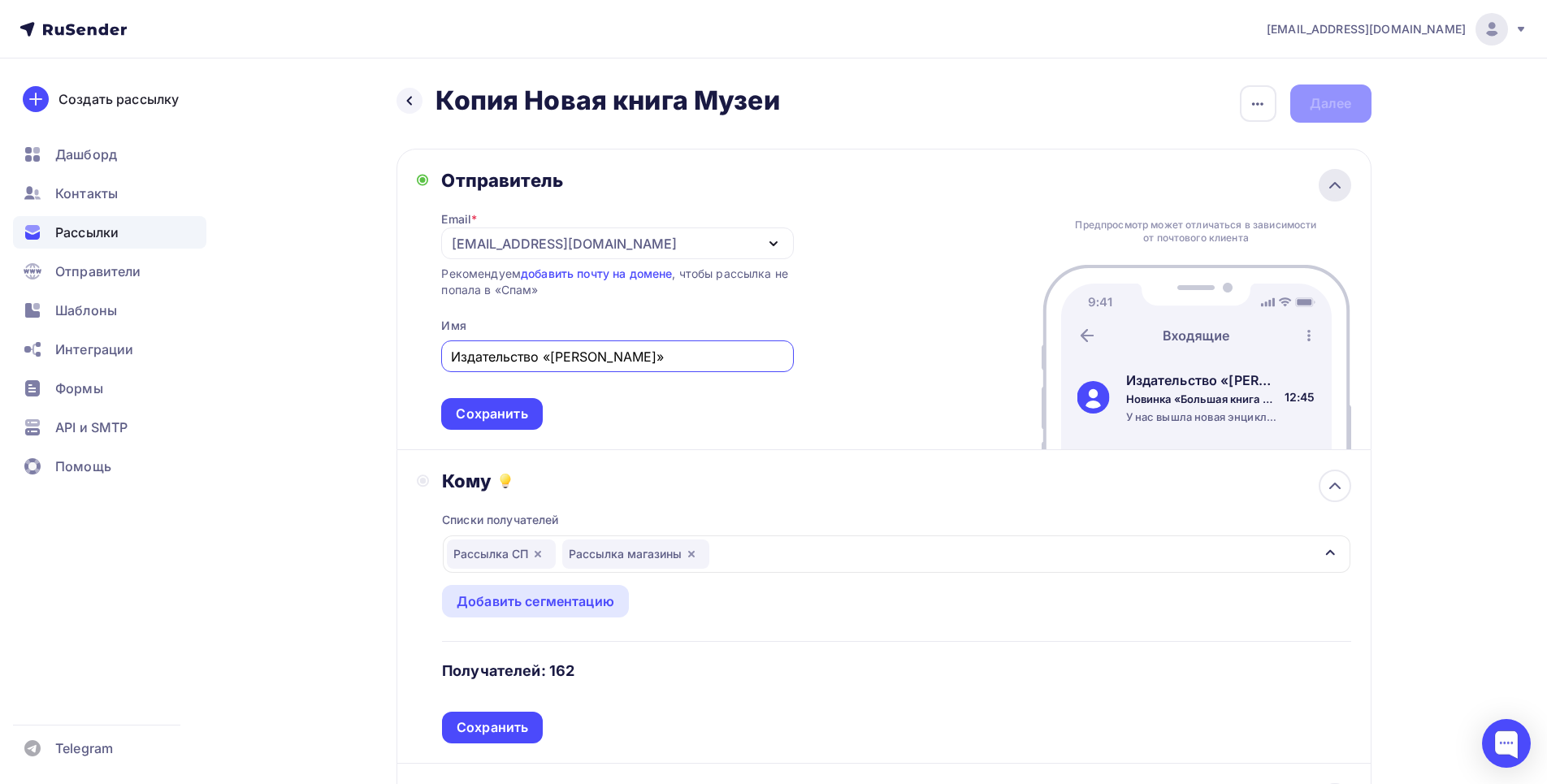
click at [1340, 177] on icon at bounding box center [1335, 185] width 20 height 20
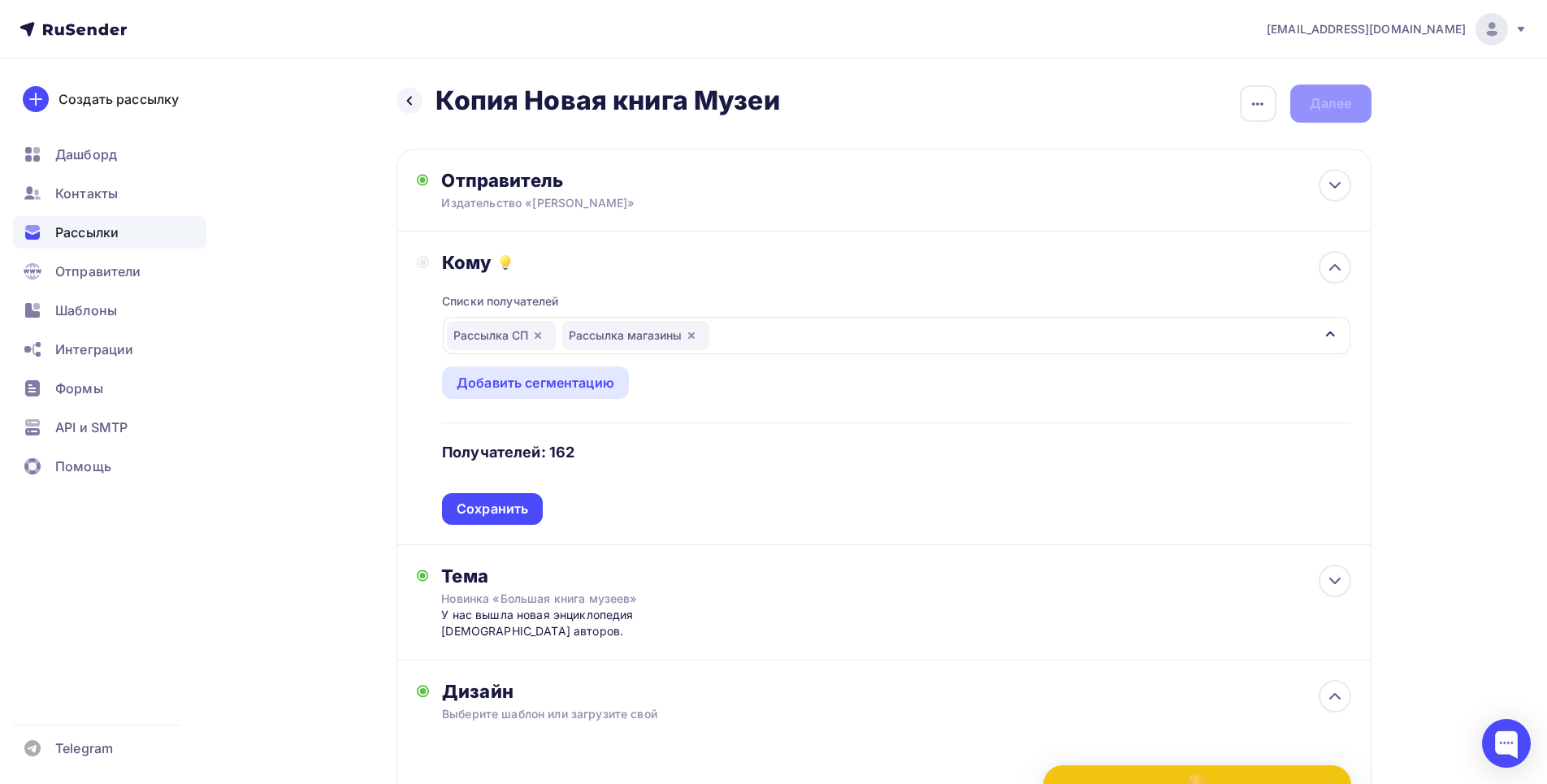
click at [509, 504] on div "Сохранить" at bounding box center [492, 509] width 71 height 19
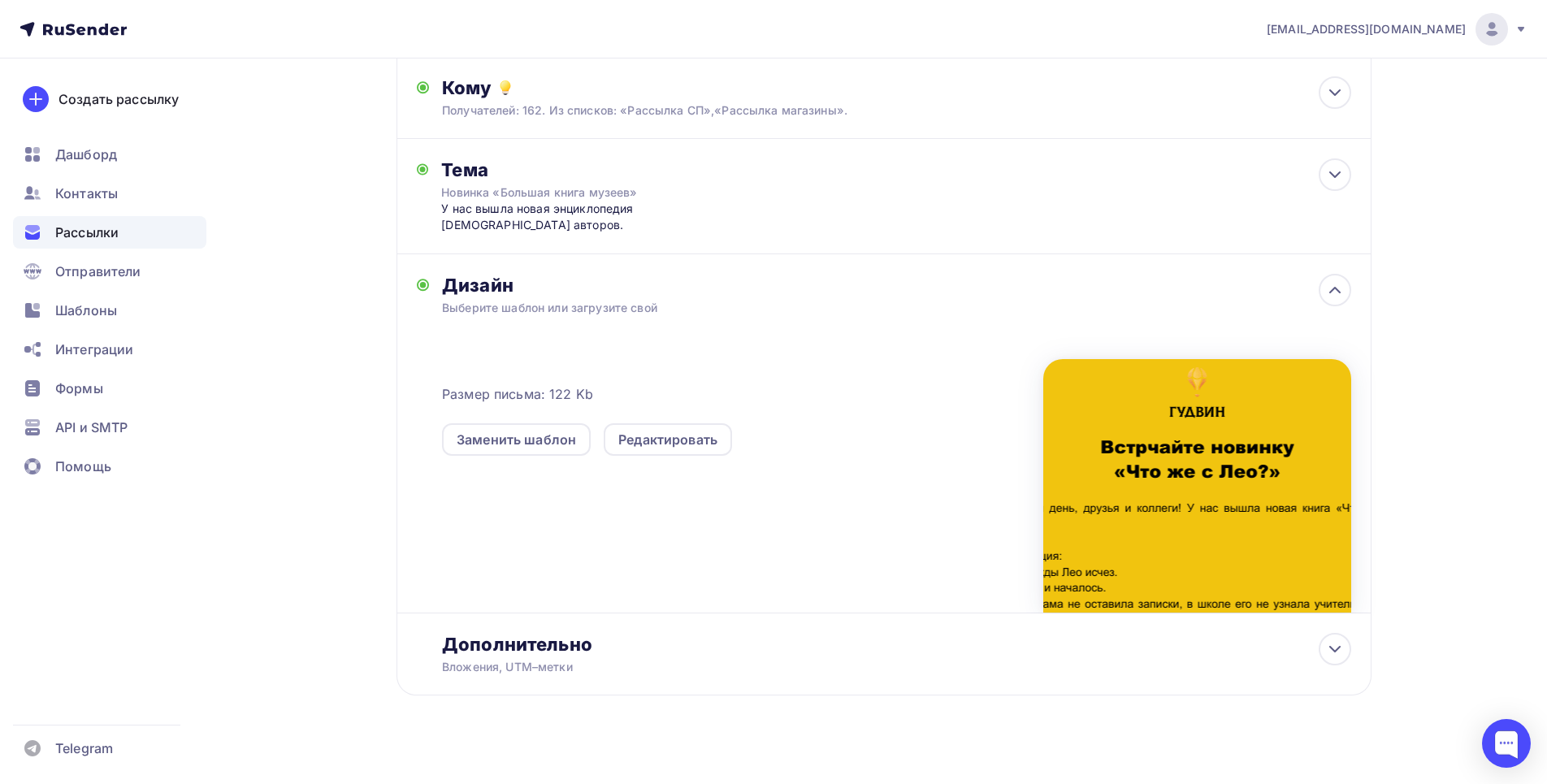
scroll to position [191, 0]
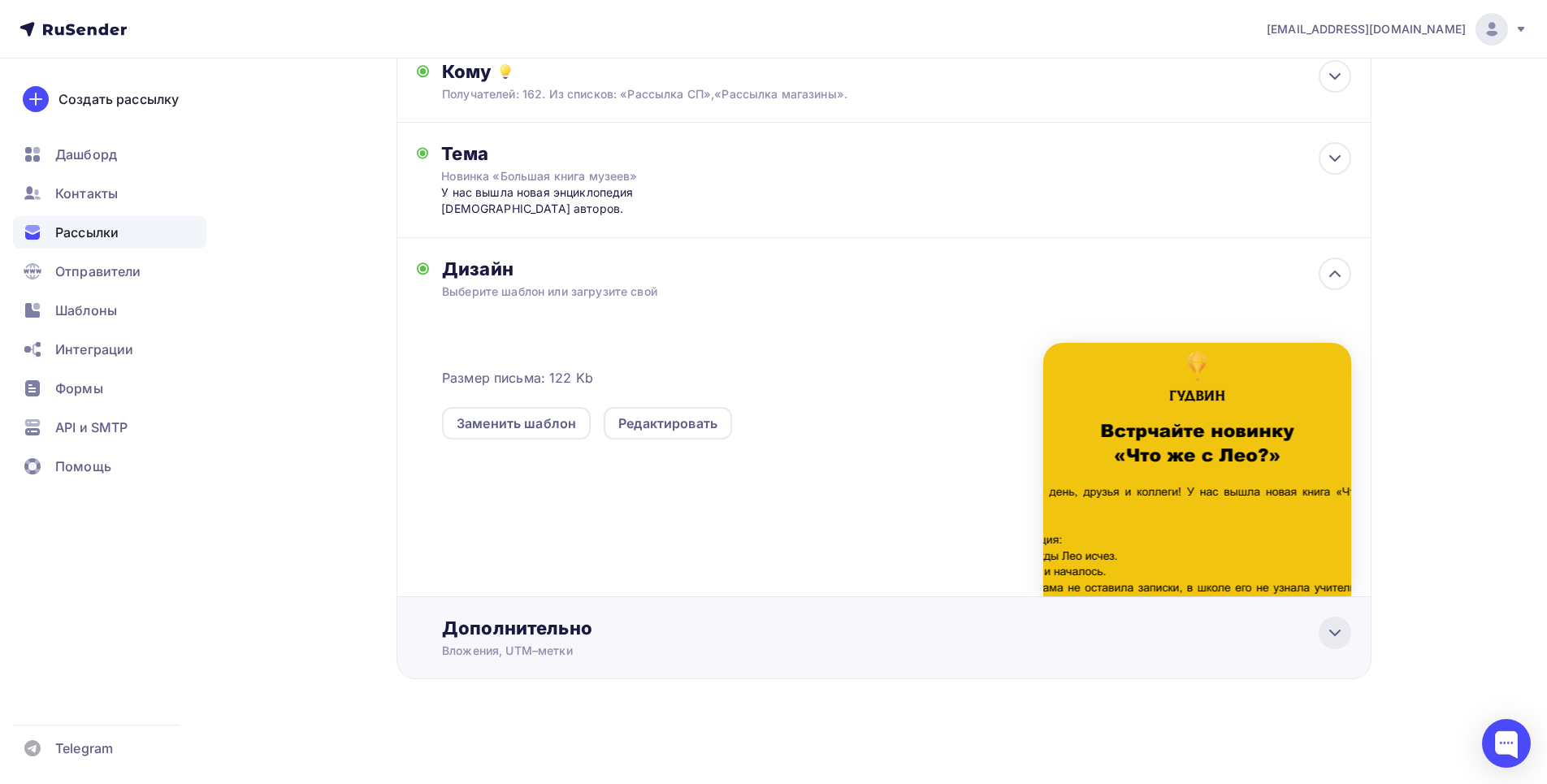
click at [1321, 637] on div at bounding box center [1335, 633] width 33 height 33
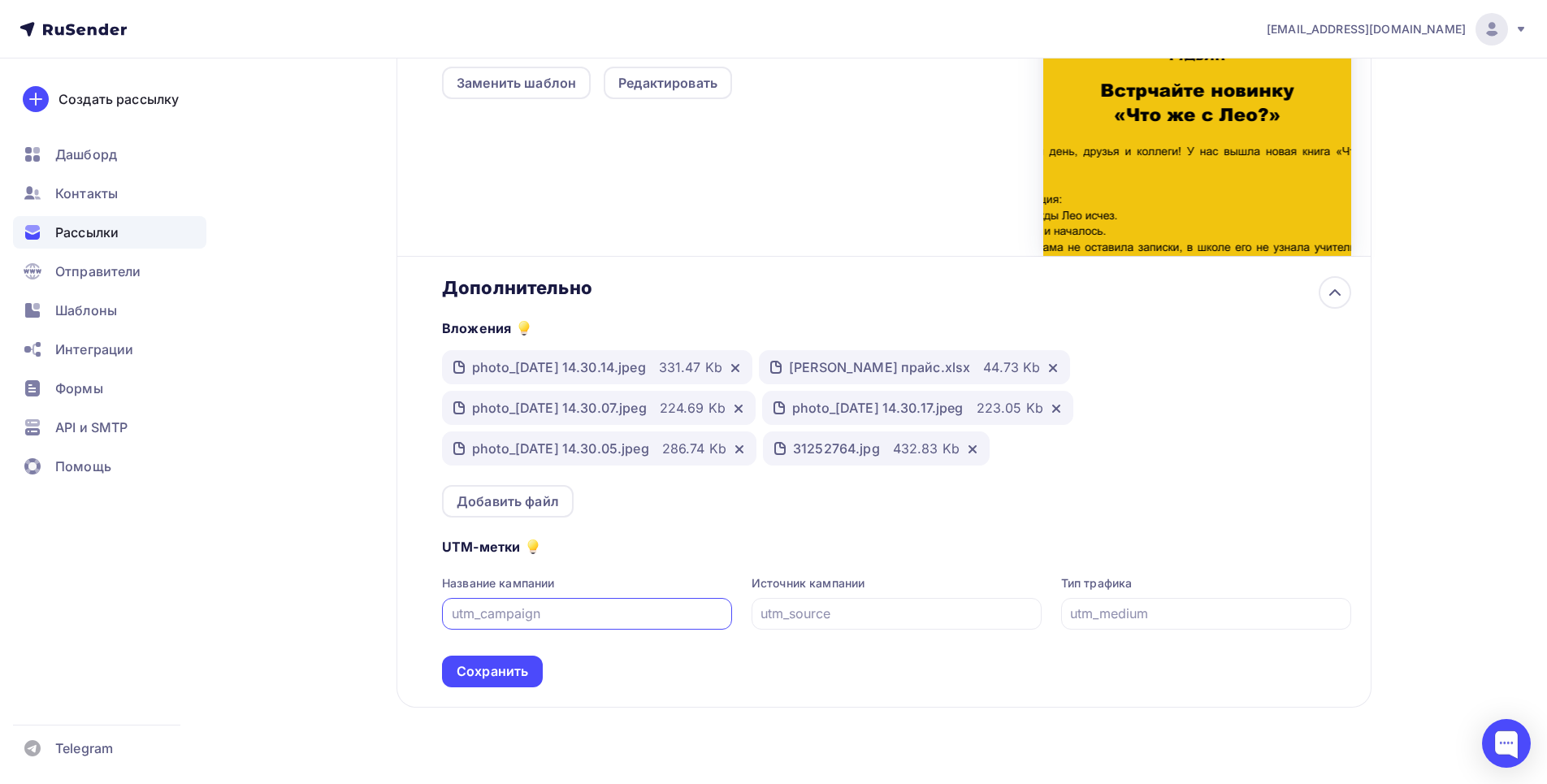
scroll to position [560, 0]
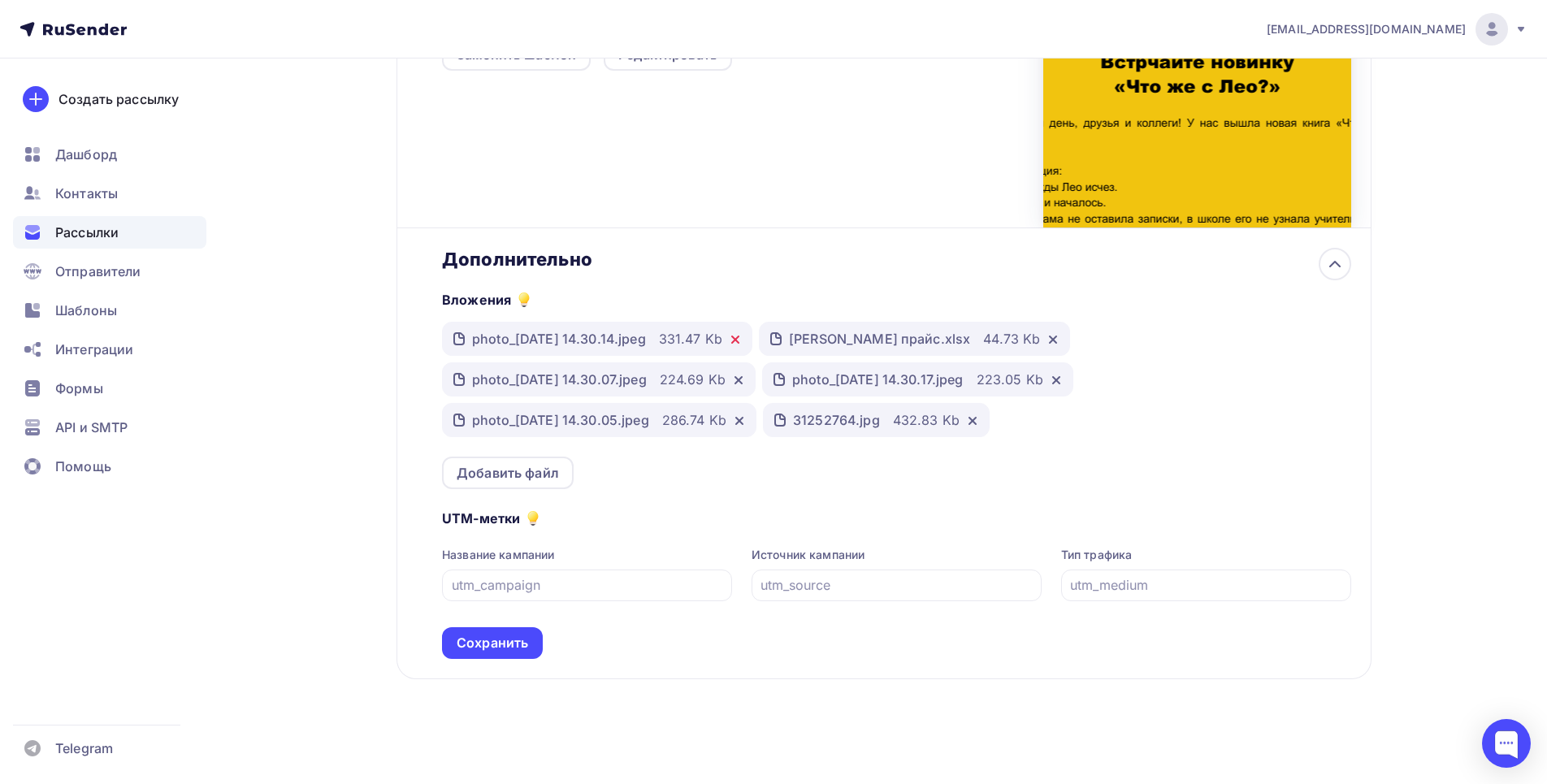
click at [742, 337] on icon at bounding box center [736, 340] width 13 height 13
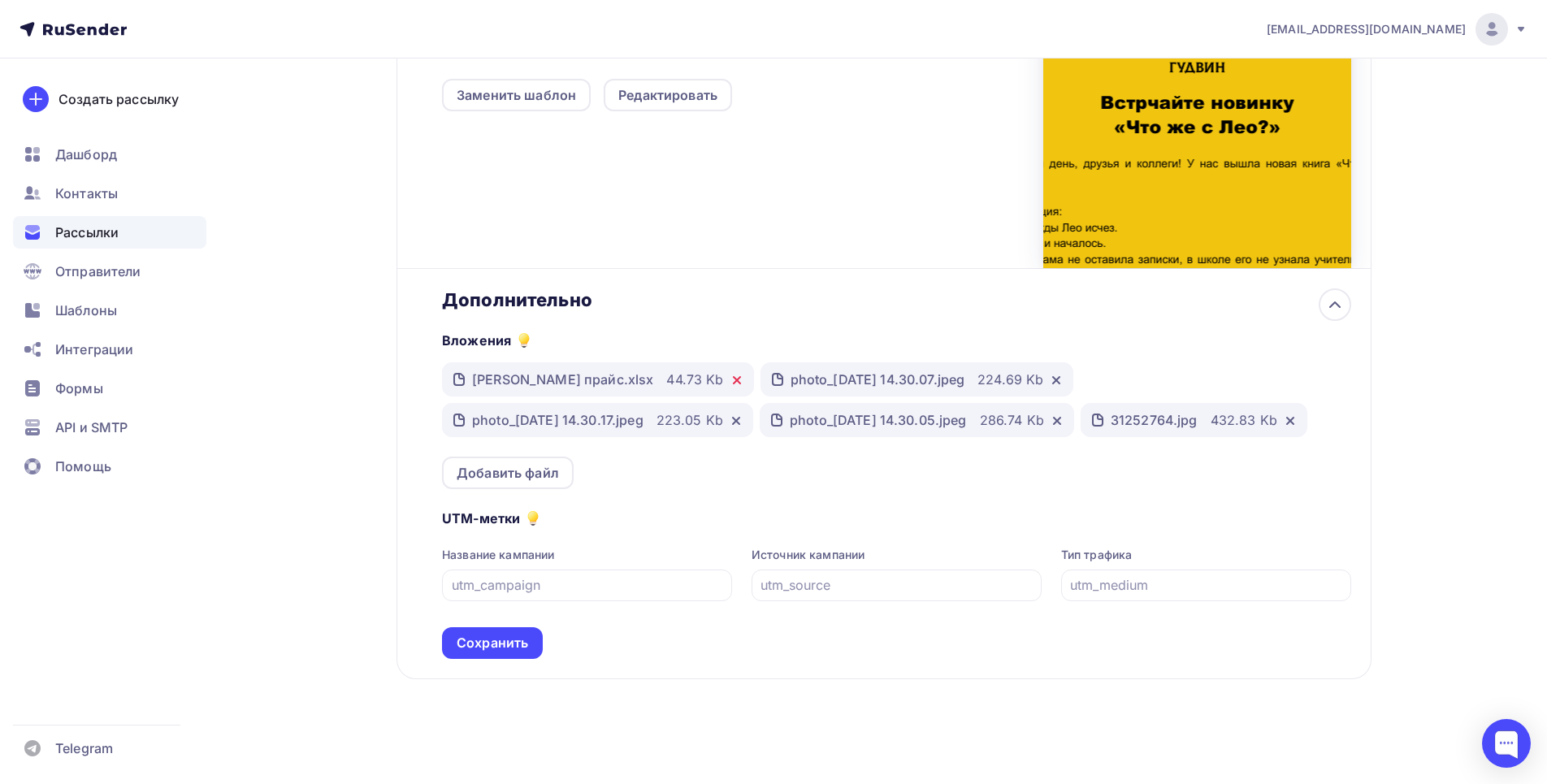
click at [791, 369] on div "photo_2025-08-12 14.30.07.jpeg" at bounding box center [878, 379] width 175 height 20
click at [1050, 374] on icon at bounding box center [1056, 380] width 13 height 13
click at [1050, 381] on icon at bounding box center [1054, 380] width 7 height 7
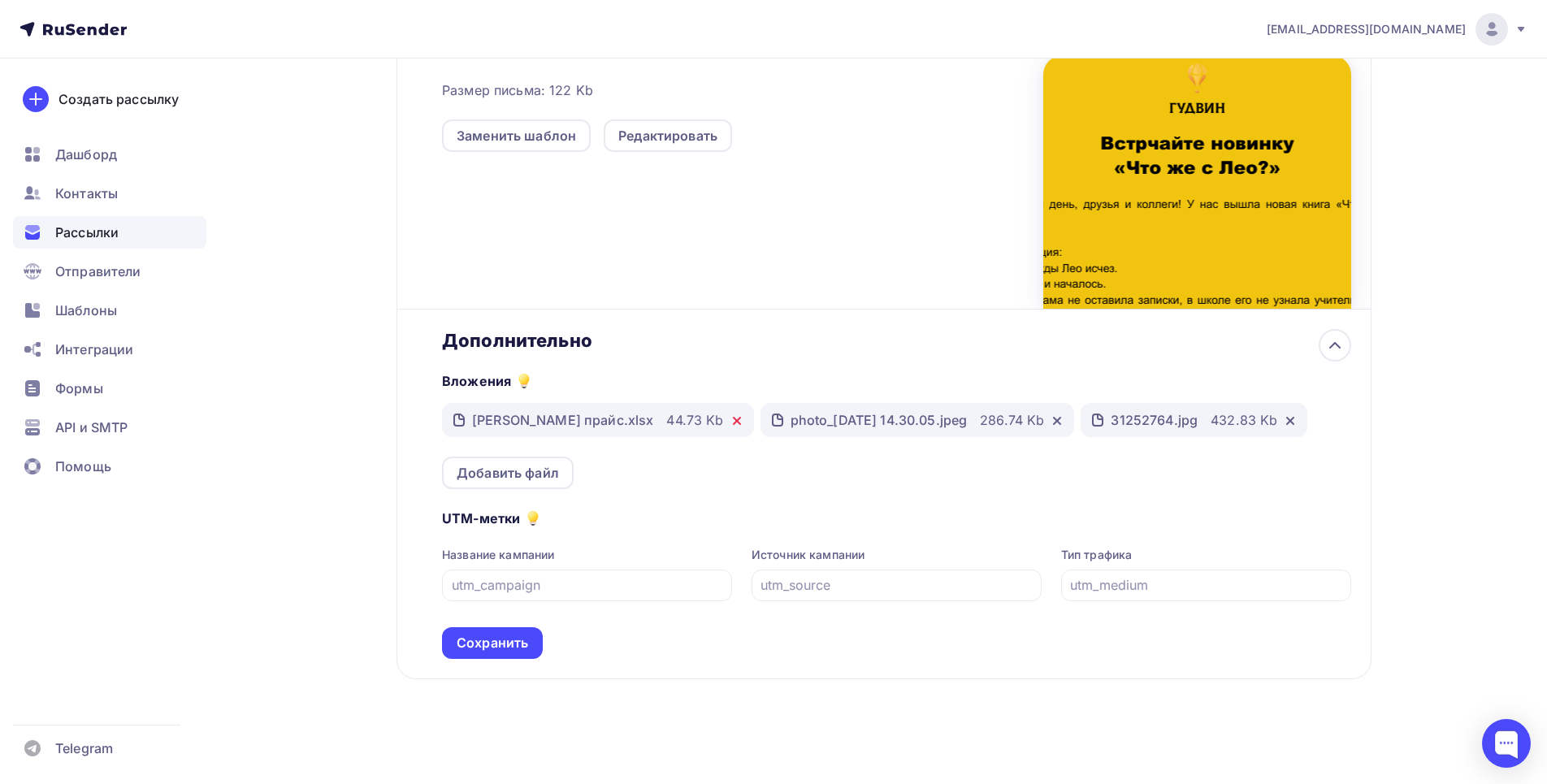
click at [730, 422] on icon at bounding box center [737, 421] width 13 height 13
click at [746, 422] on icon at bounding box center [739, 421] width 13 height 13
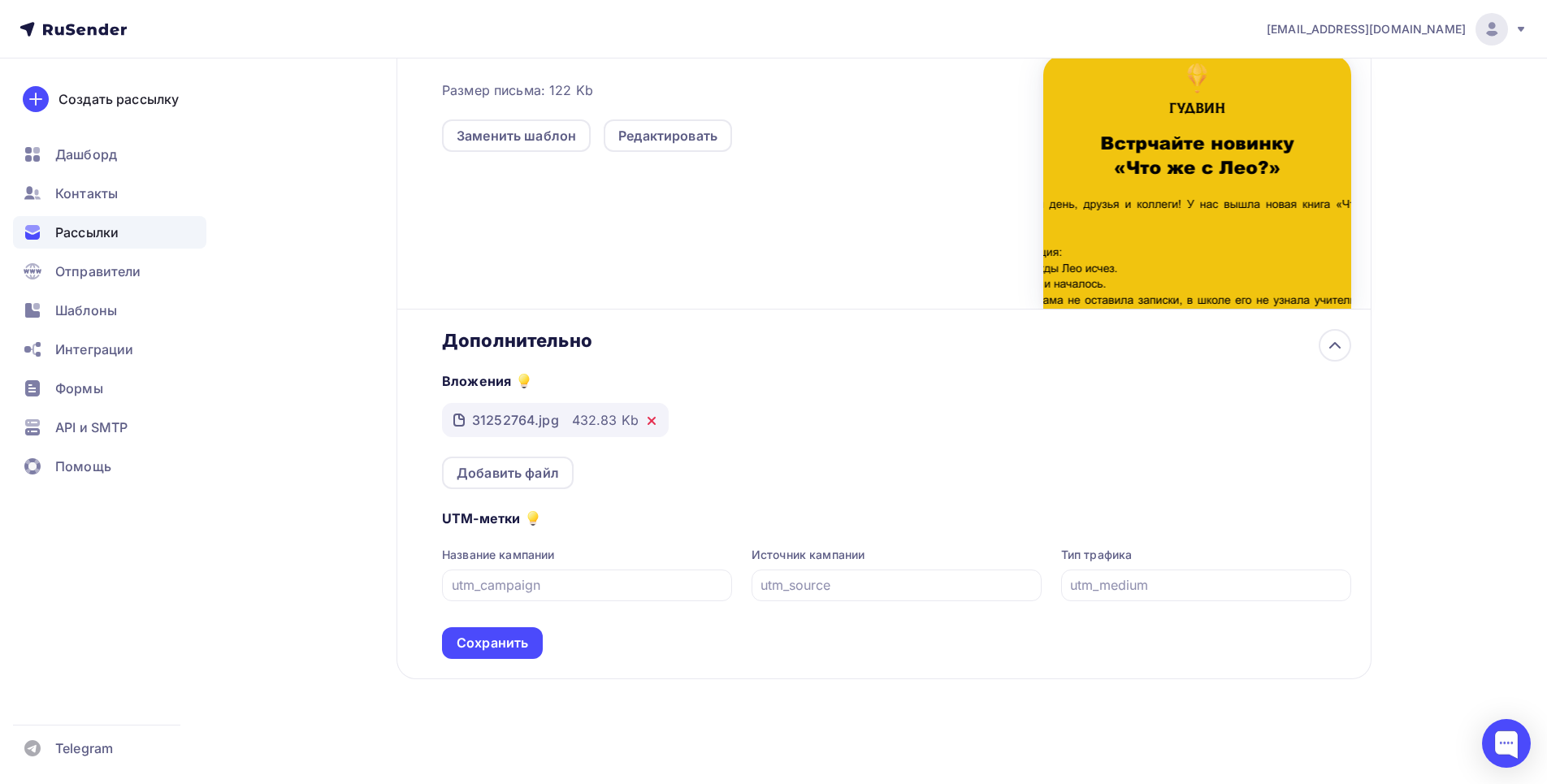
click at [651, 416] on icon at bounding box center [651, 421] width 13 height 13
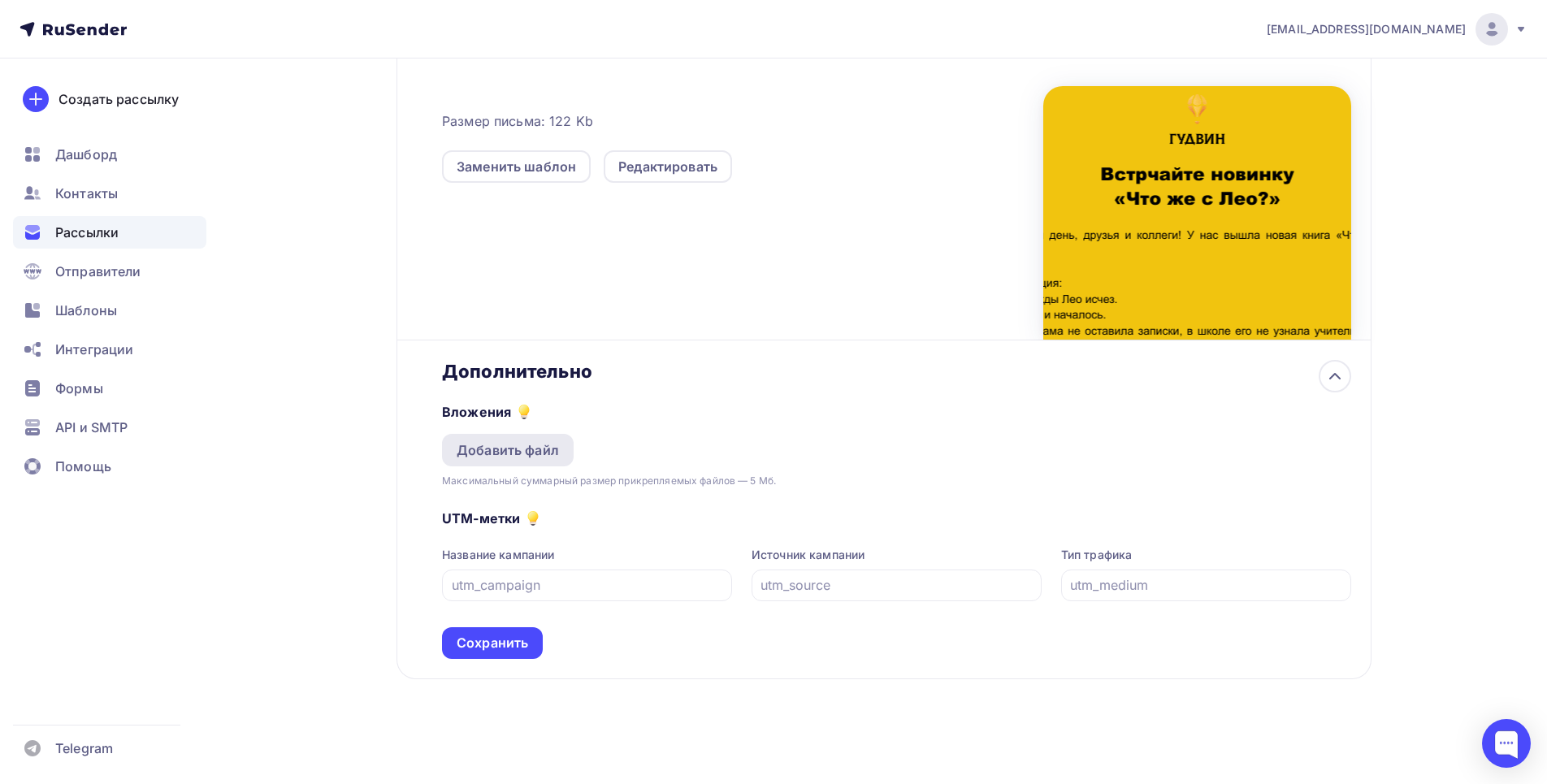
click at [527, 456] on div "Добавить файл" at bounding box center [507, 450] width 102 height 20
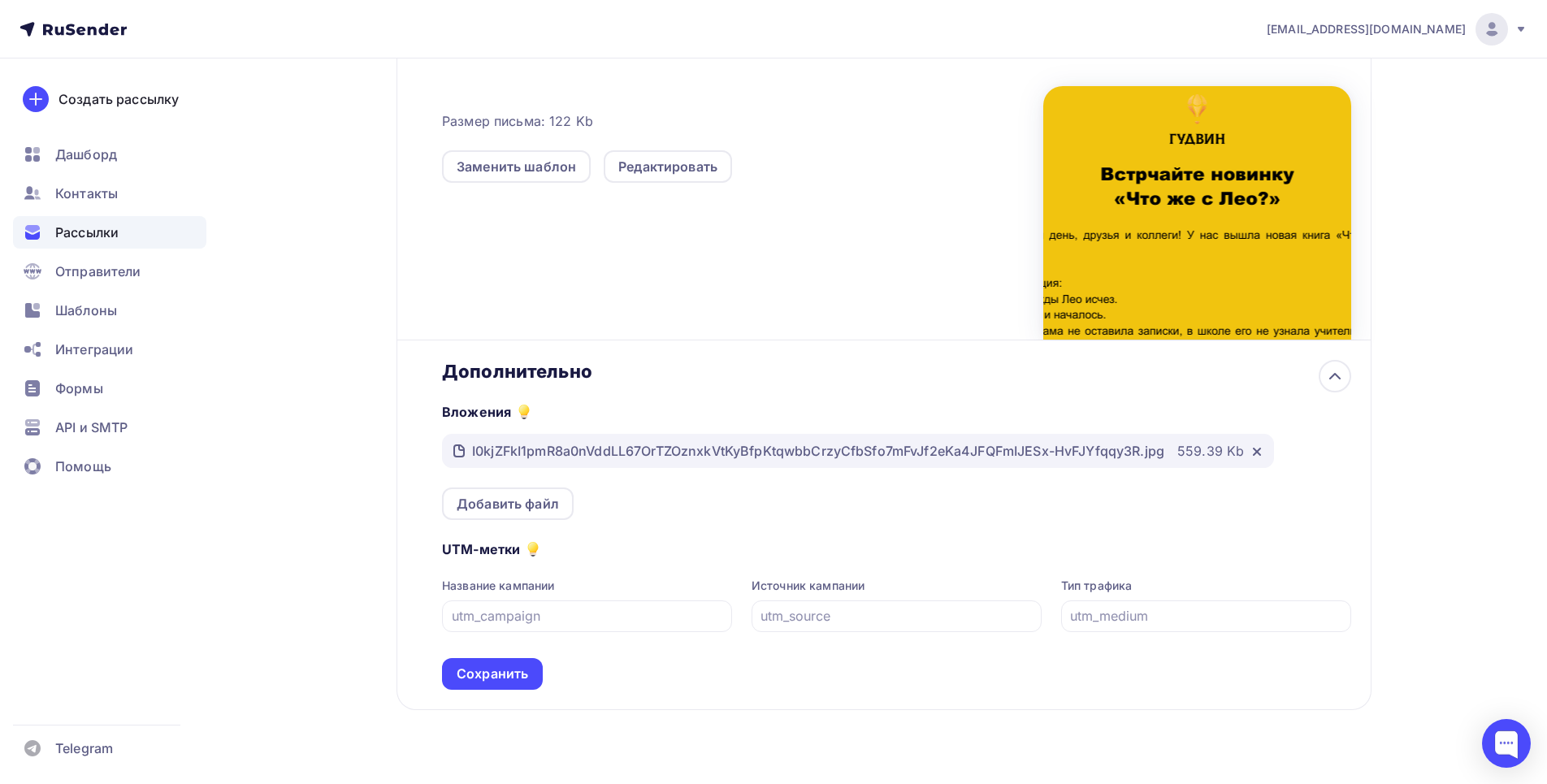
scroll to position [478, 0]
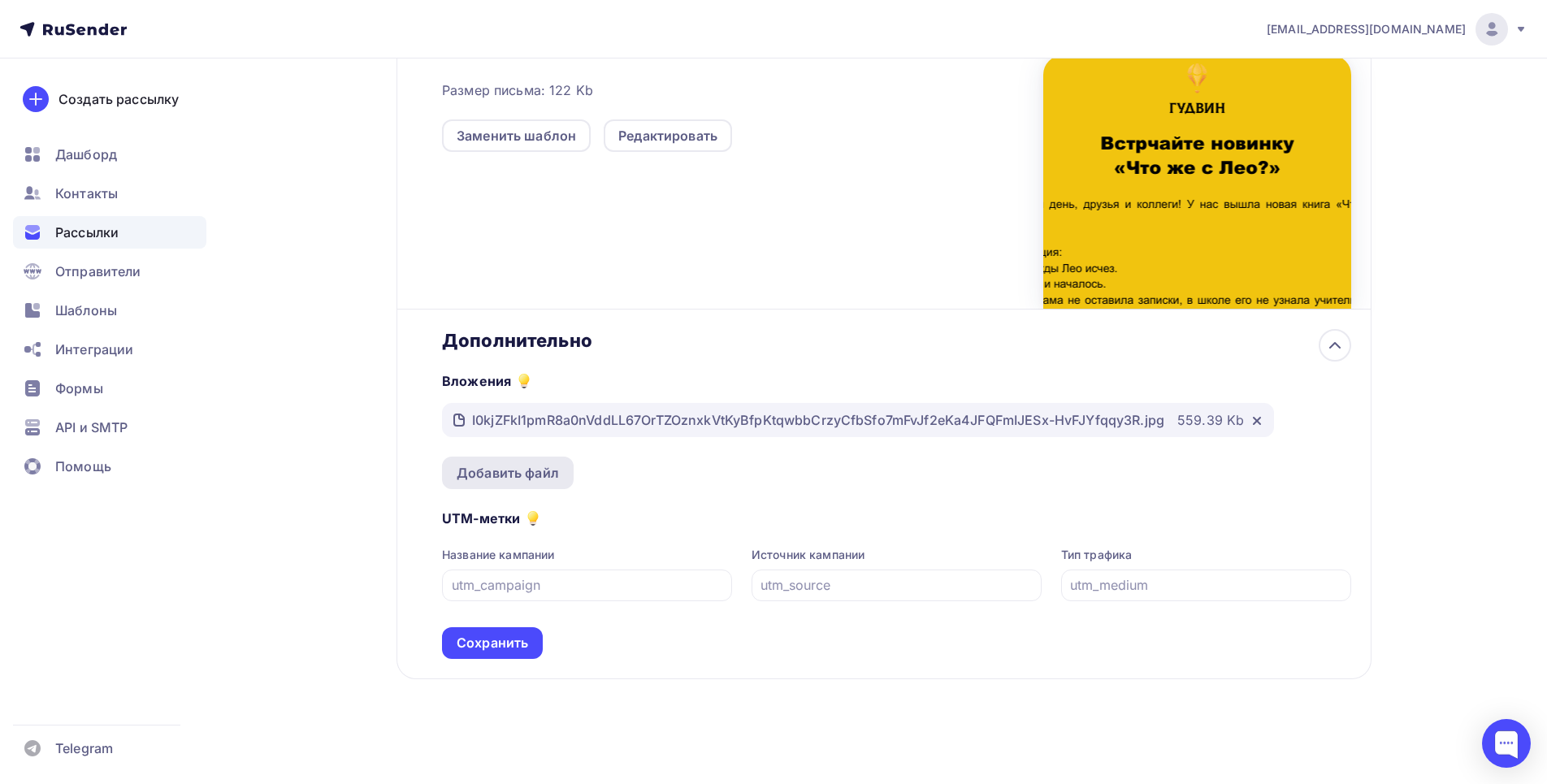
click at [526, 480] on div "Добавить файл" at bounding box center [507, 473] width 102 height 20
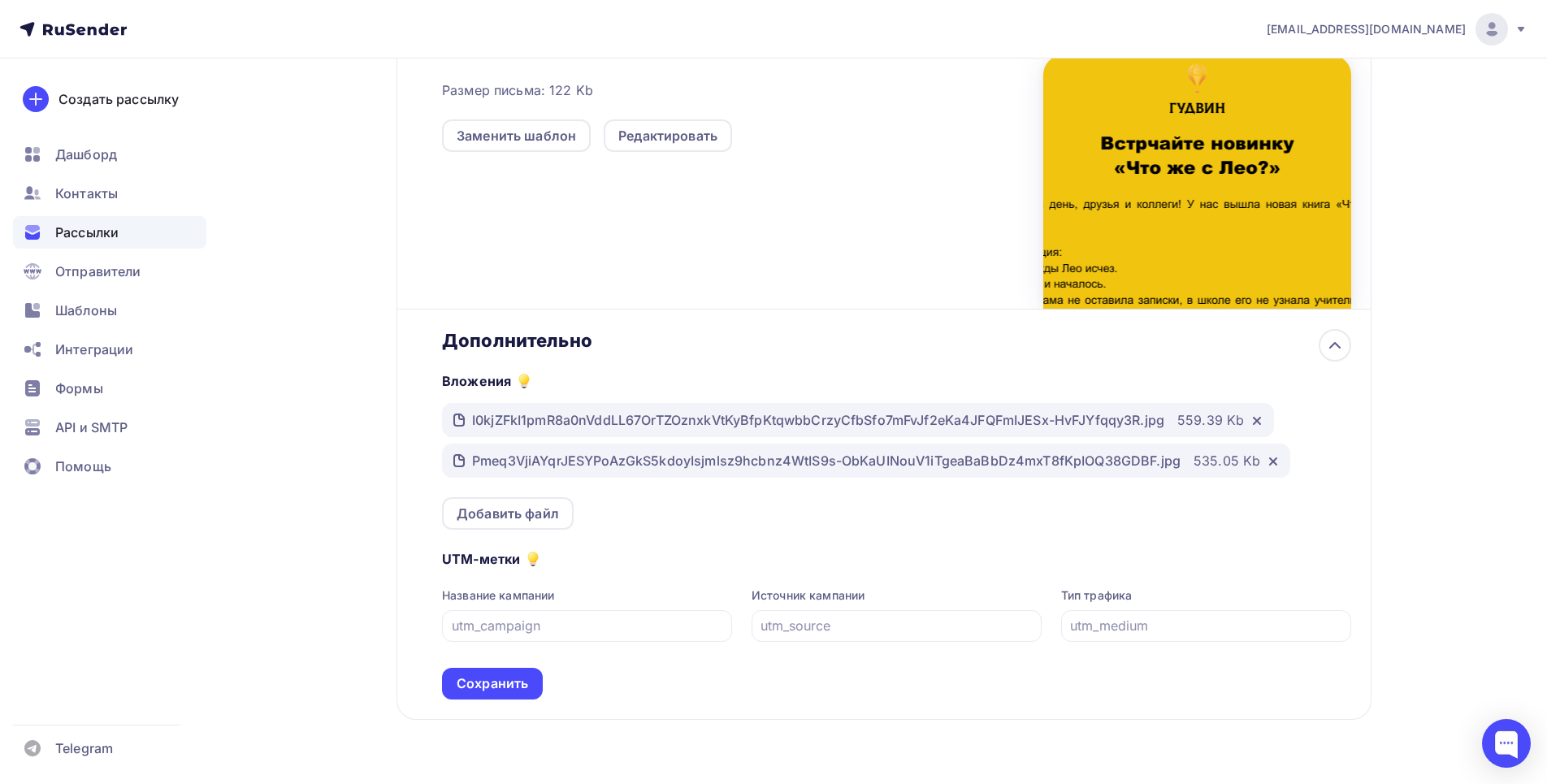
scroll to position [519, 0]
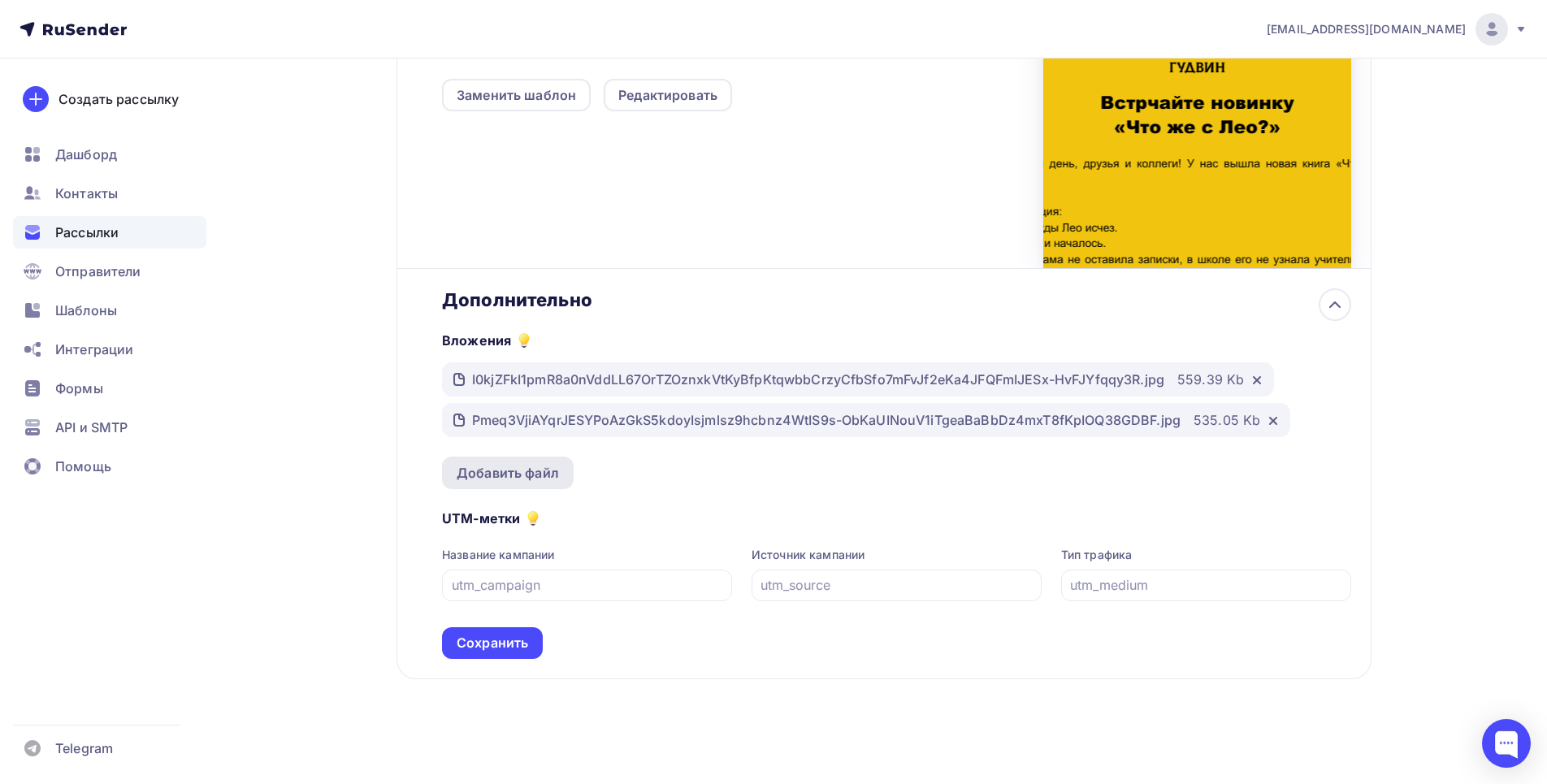
click at [512, 472] on div "Добавить файл" at bounding box center [507, 473] width 102 height 20
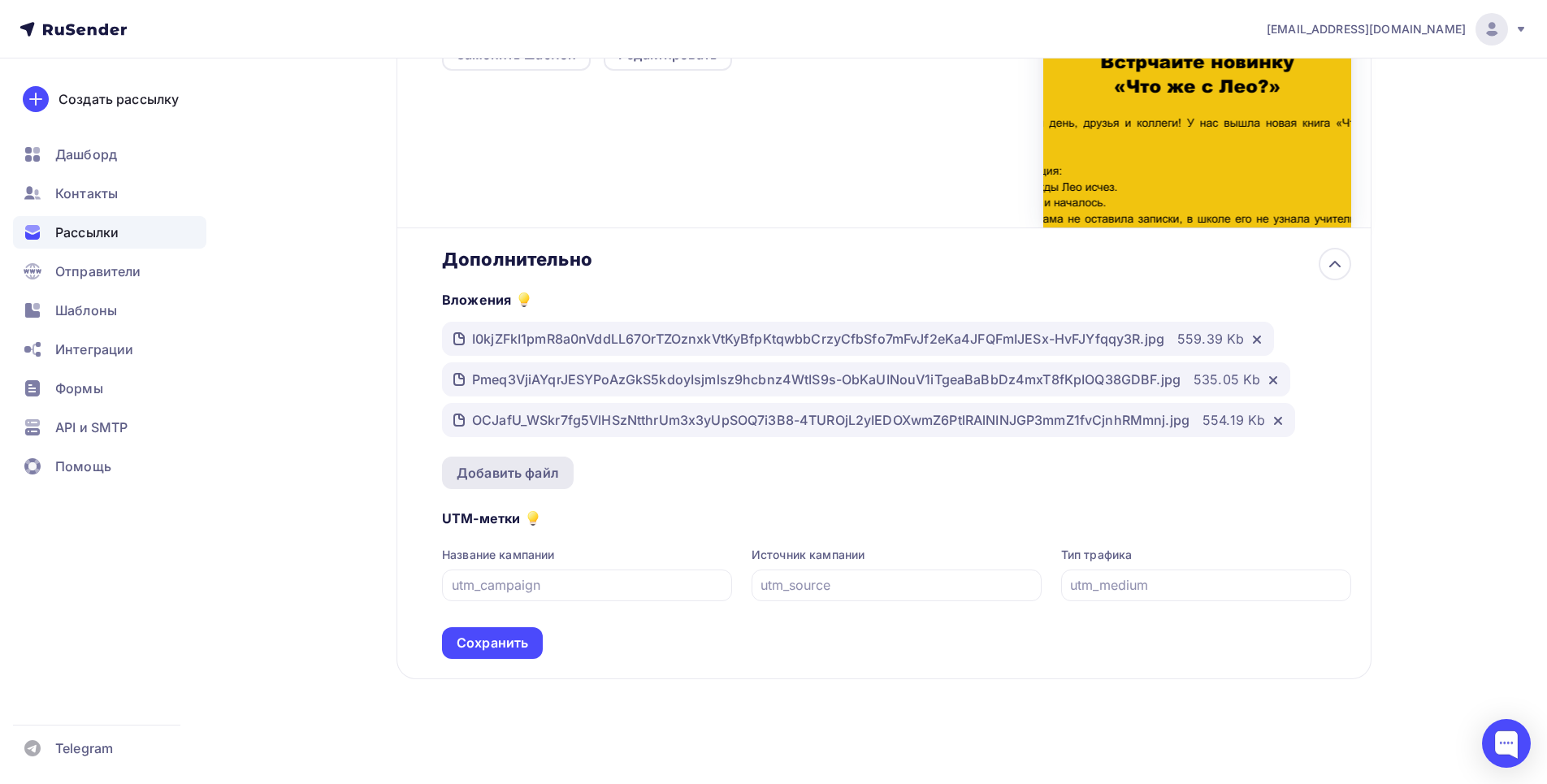
click at [505, 481] on div "Добавить файл" at bounding box center [507, 473] width 102 height 20
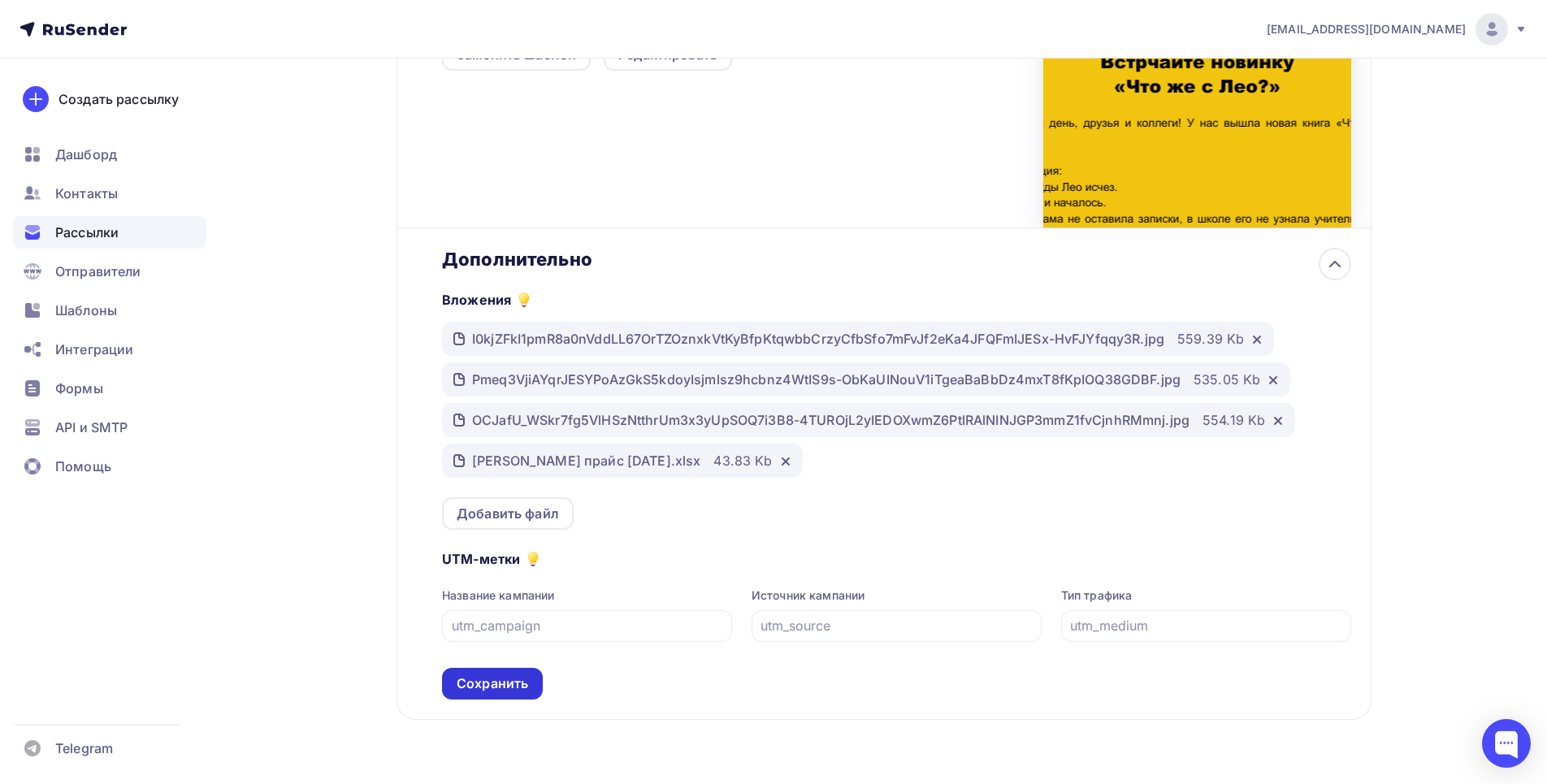
click at [485, 692] on div "Сохранить" at bounding box center [492, 683] width 71 height 19
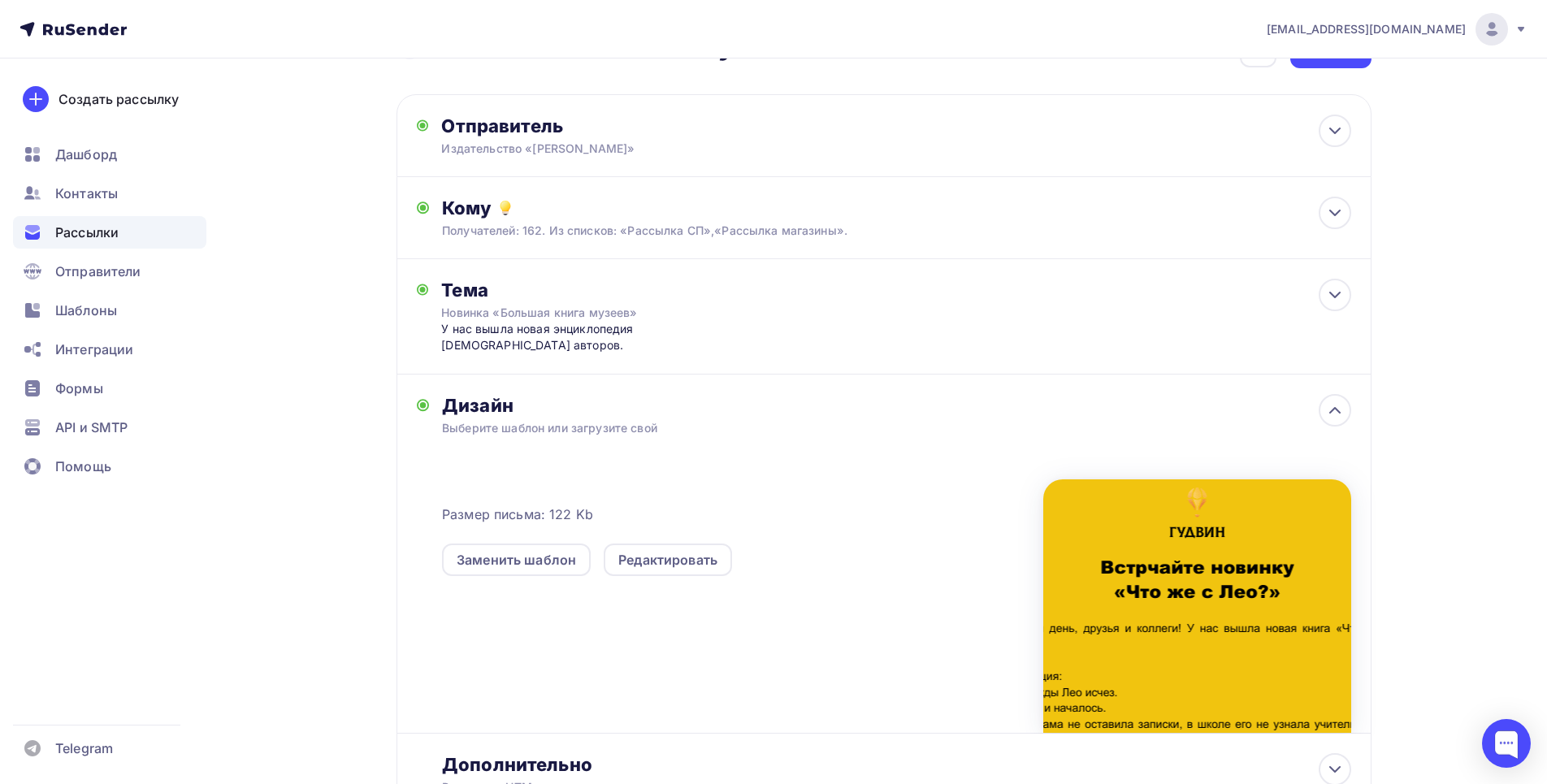
scroll to position [0, 0]
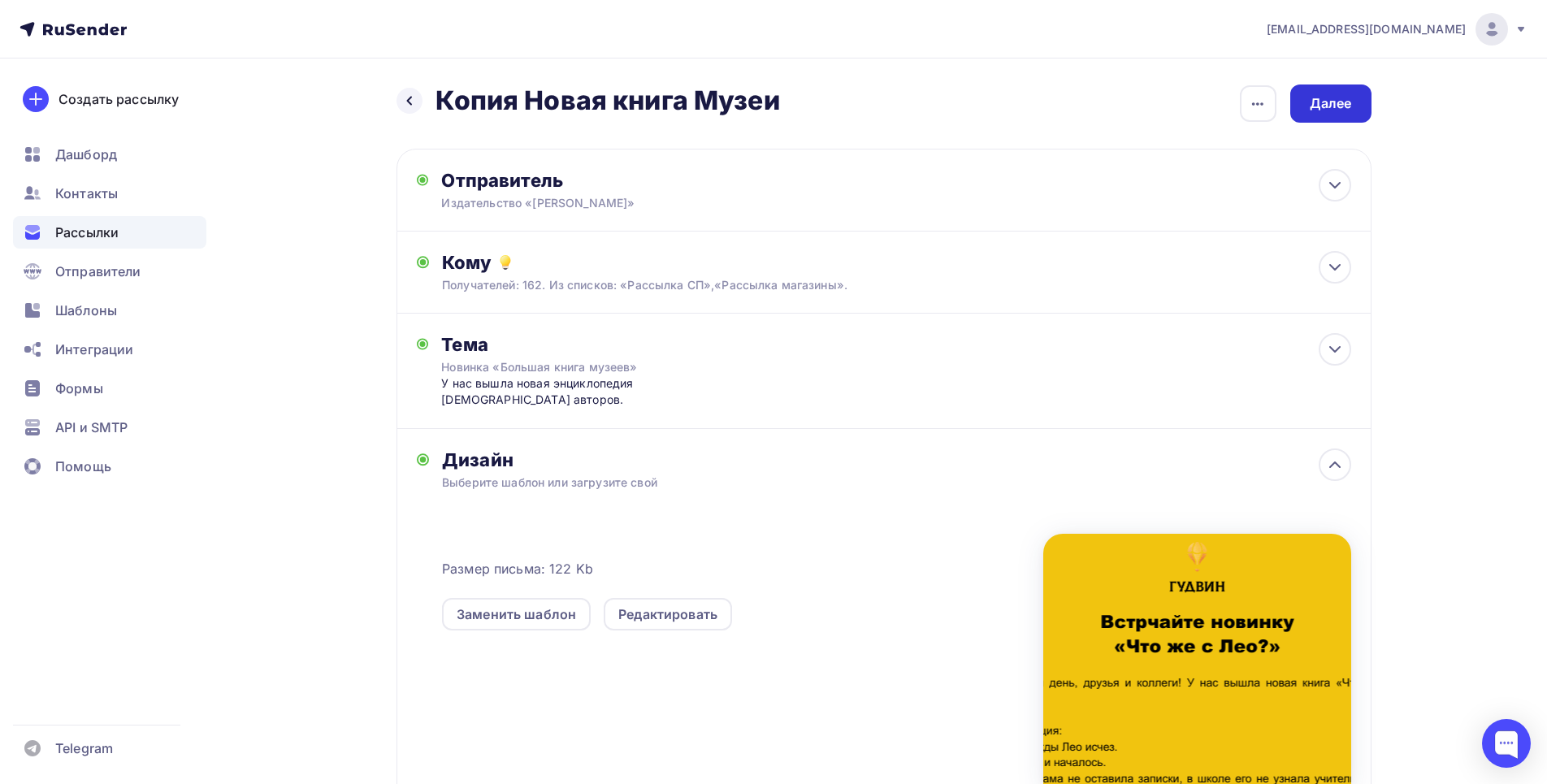
click at [1322, 114] on div "Далее" at bounding box center [1331, 103] width 81 height 39
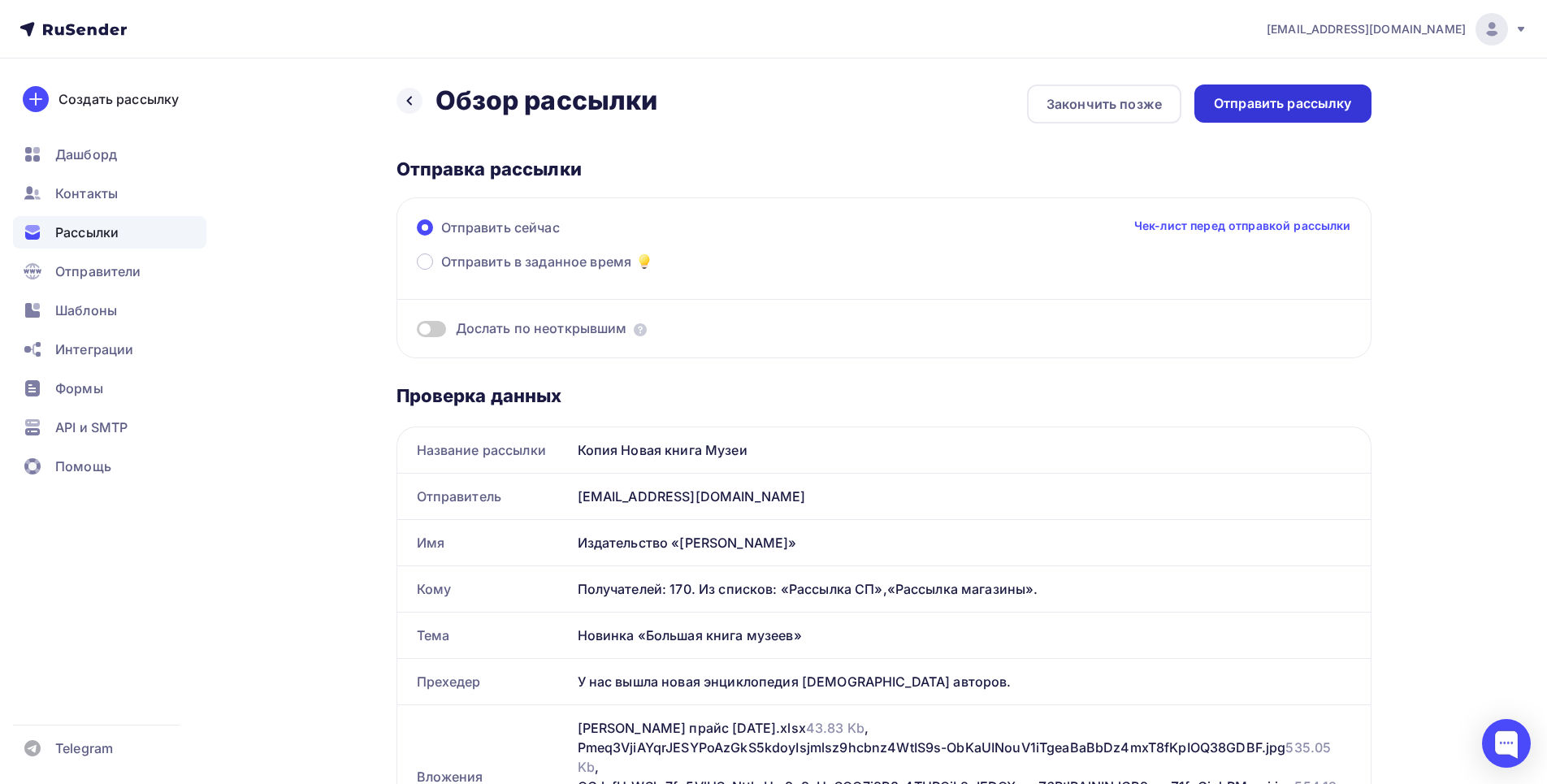
click at [1316, 115] on div "Отправить рассылку" at bounding box center [1283, 103] width 177 height 39
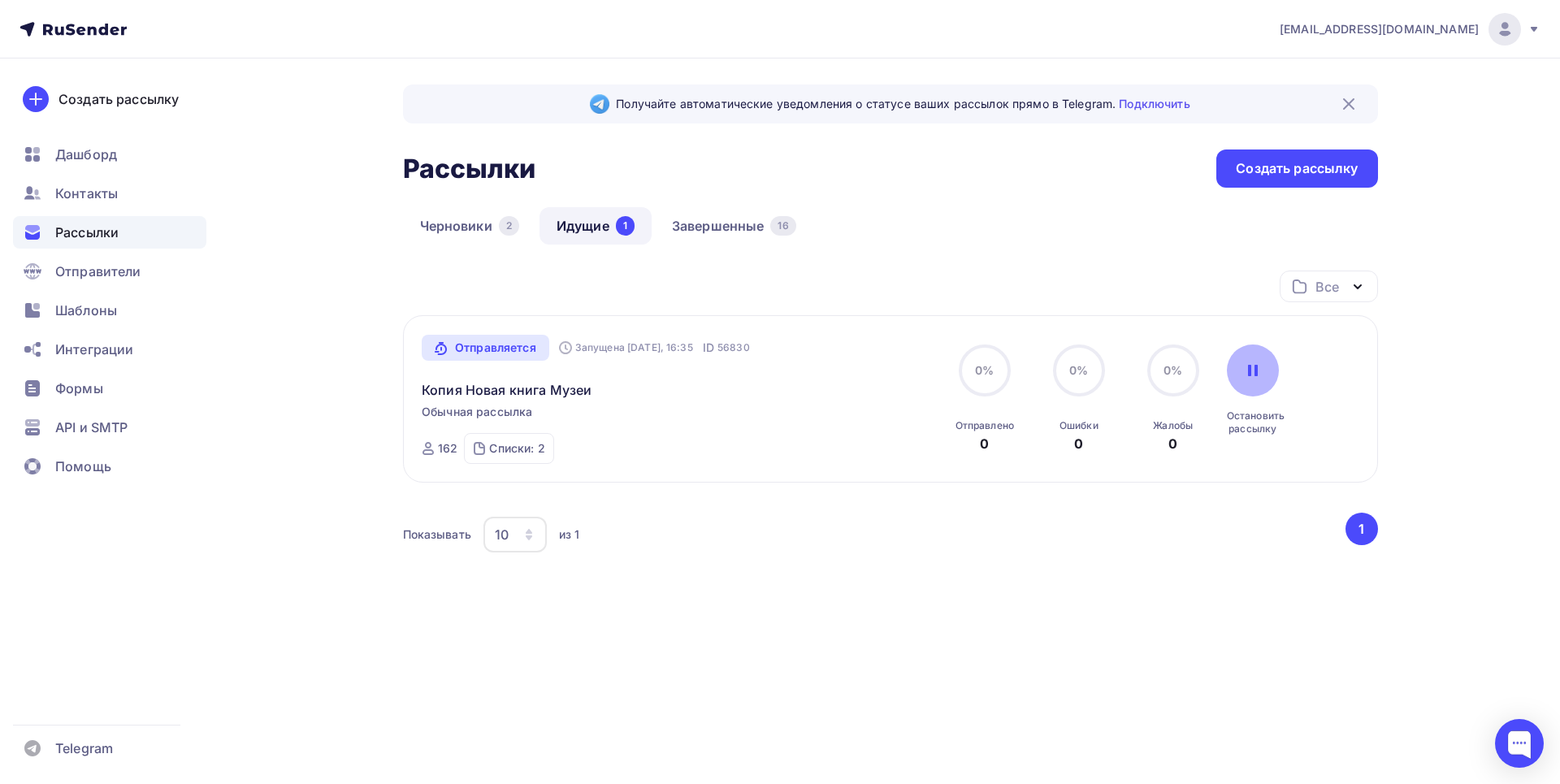
click at [1258, 380] on div at bounding box center [1252, 369] width 52 height 52
click at [487, 388] on link "Копия Новая книга Музеи" at bounding box center [506, 390] width 170 height 20
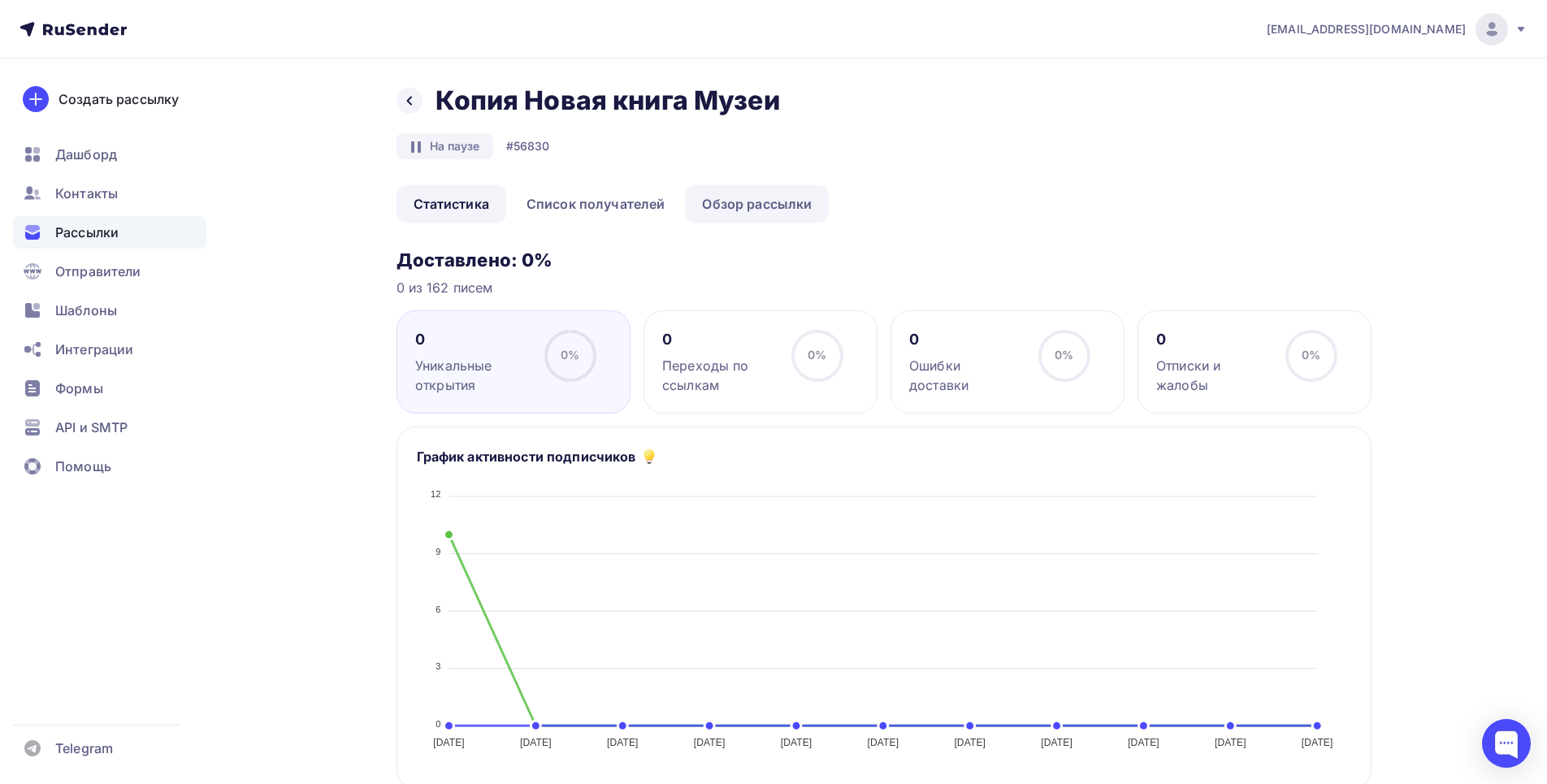
click at [750, 204] on link "Обзор рассылки" at bounding box center [757, 204] width 144 height 38
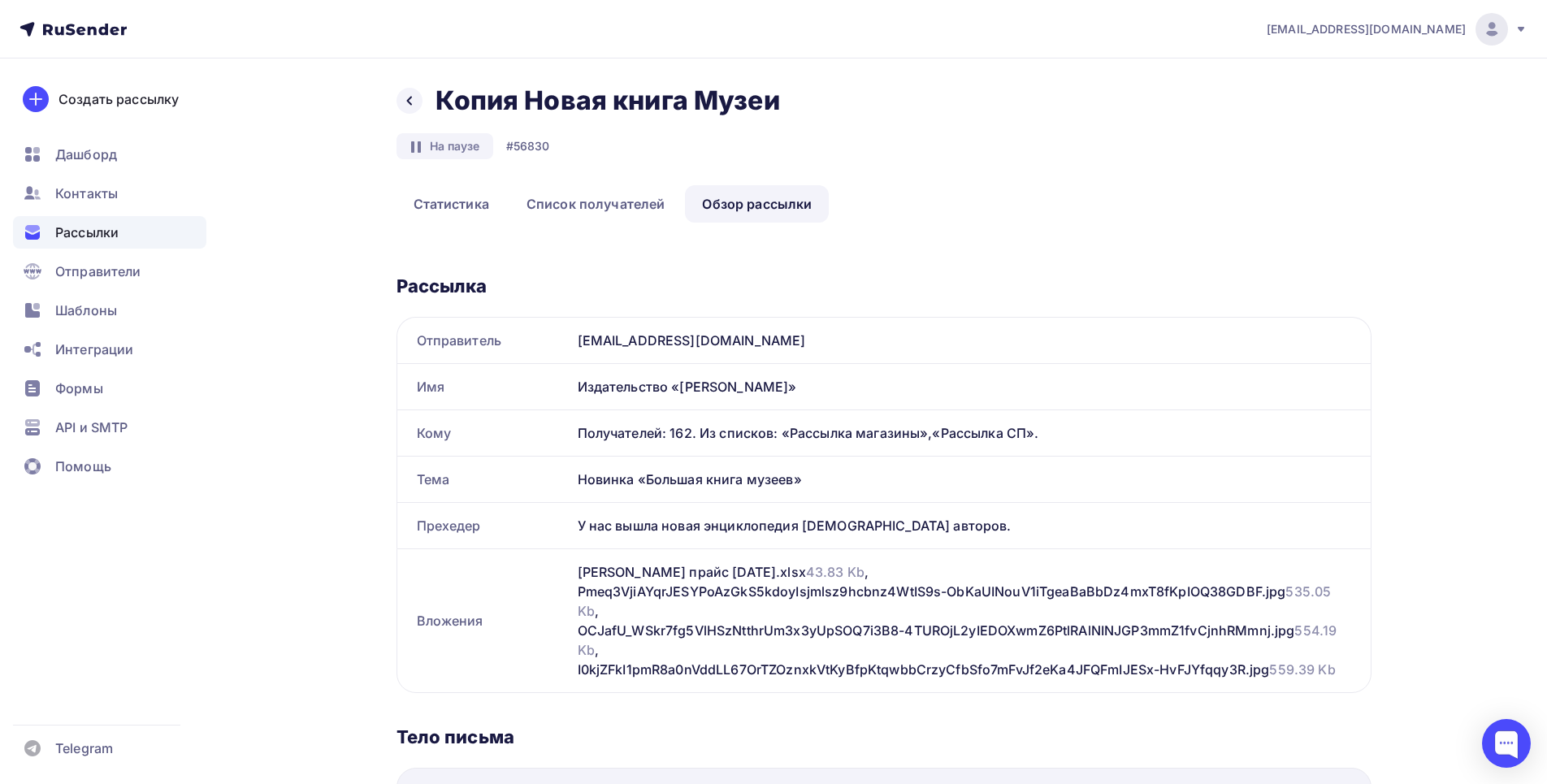
click at [710, 483] on div "Новинка «Большая книга музеев»" at bounding box center [971, 479] width 800 height 46
click at [754, 478] on div "Новинка «Большая книга музеев»" at bounding box center [971, 479] width 800 height 46
drag, startPoint x: 792, startPoint y: 475, endPoint x: 653, endPoint y: 482, distance: 139.2
click at [653, 482] on div "Новинка «Большая книга музеев»" at bounding box center [971, 479] width 800 height 46
click at [887, 477] on div "Новинка «Большая книга музеев»" at bounding box center [971, 479] width 800 height 46
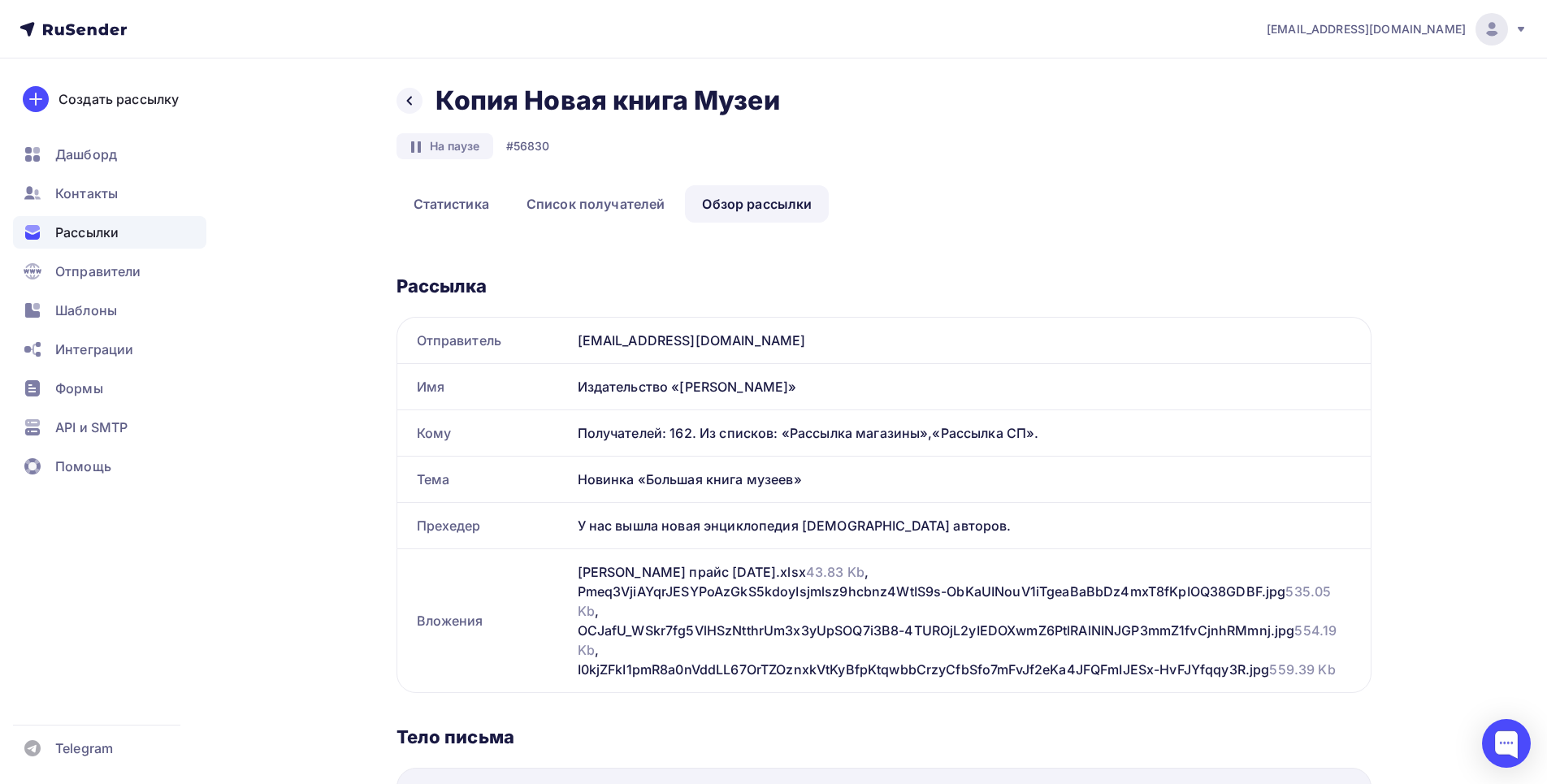
click at [145, 225] on div "Рассылки" at bounding box center [110, 233] width 193 height 33
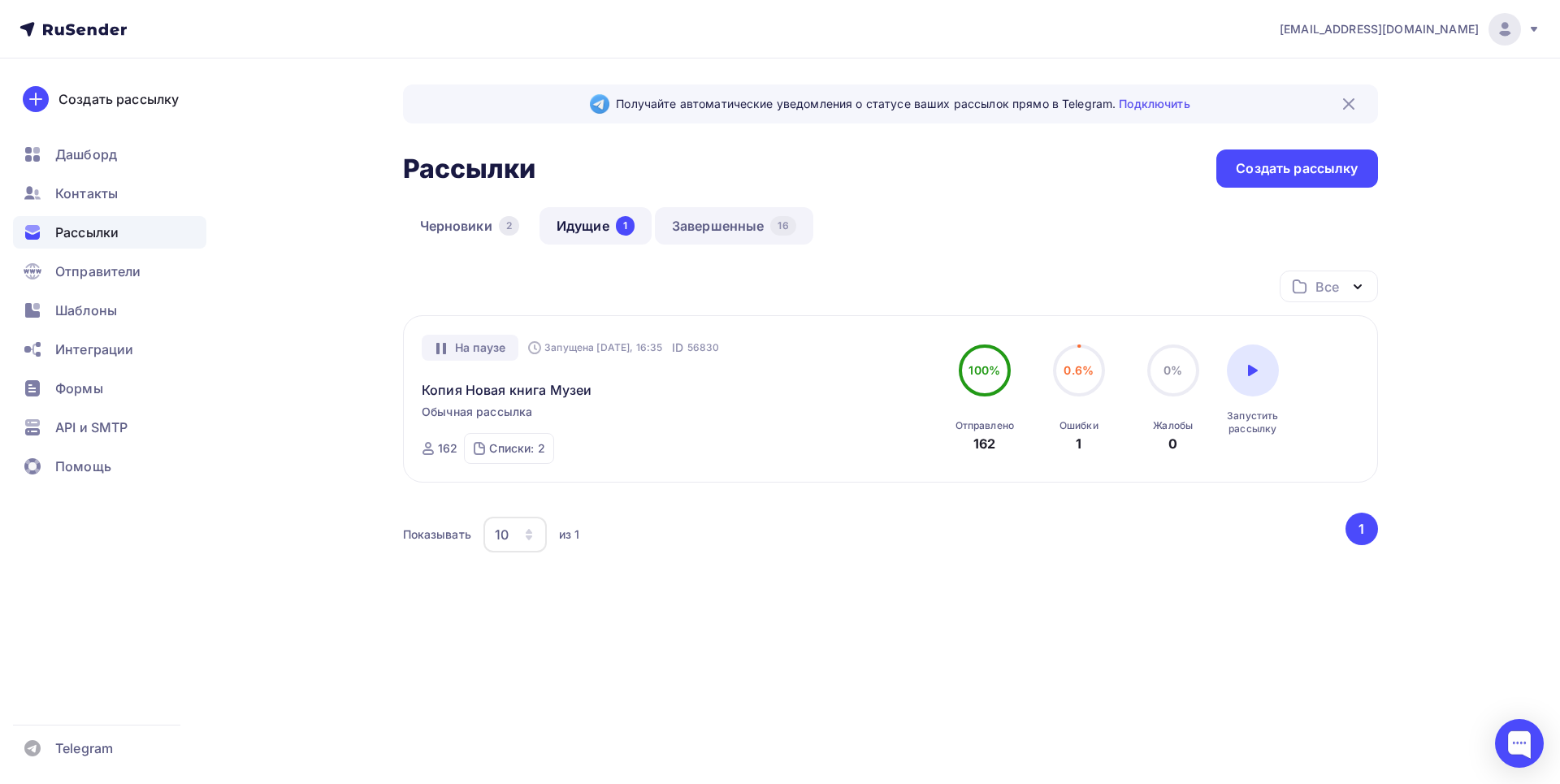
click at [709, 226] on link "Завершенные 16" at bounding box center [733, 226] width 158 height 38
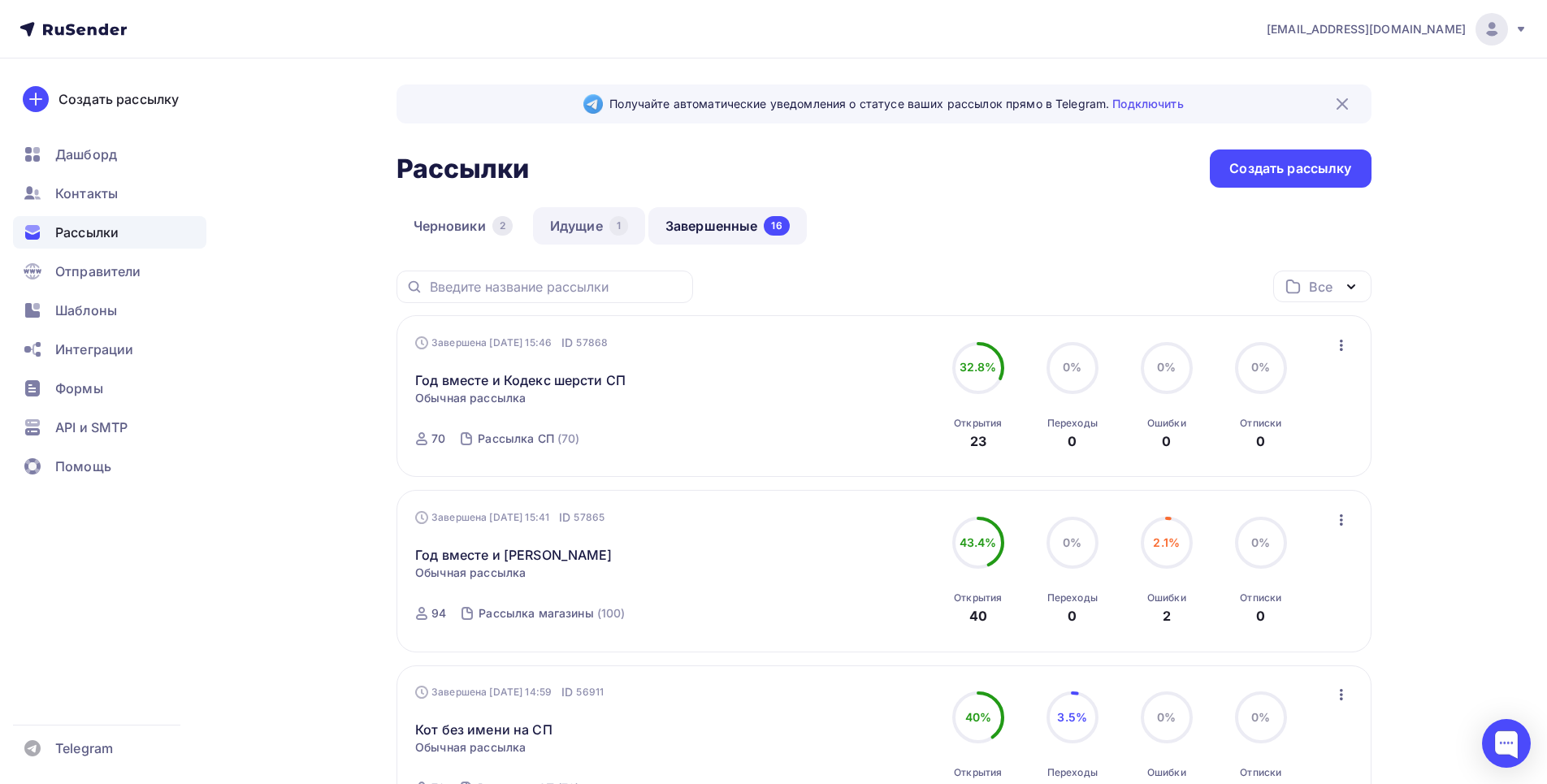
click at [584, 229] on link "Идущие 1" at bounding box center [589, 226] width 112 height 38
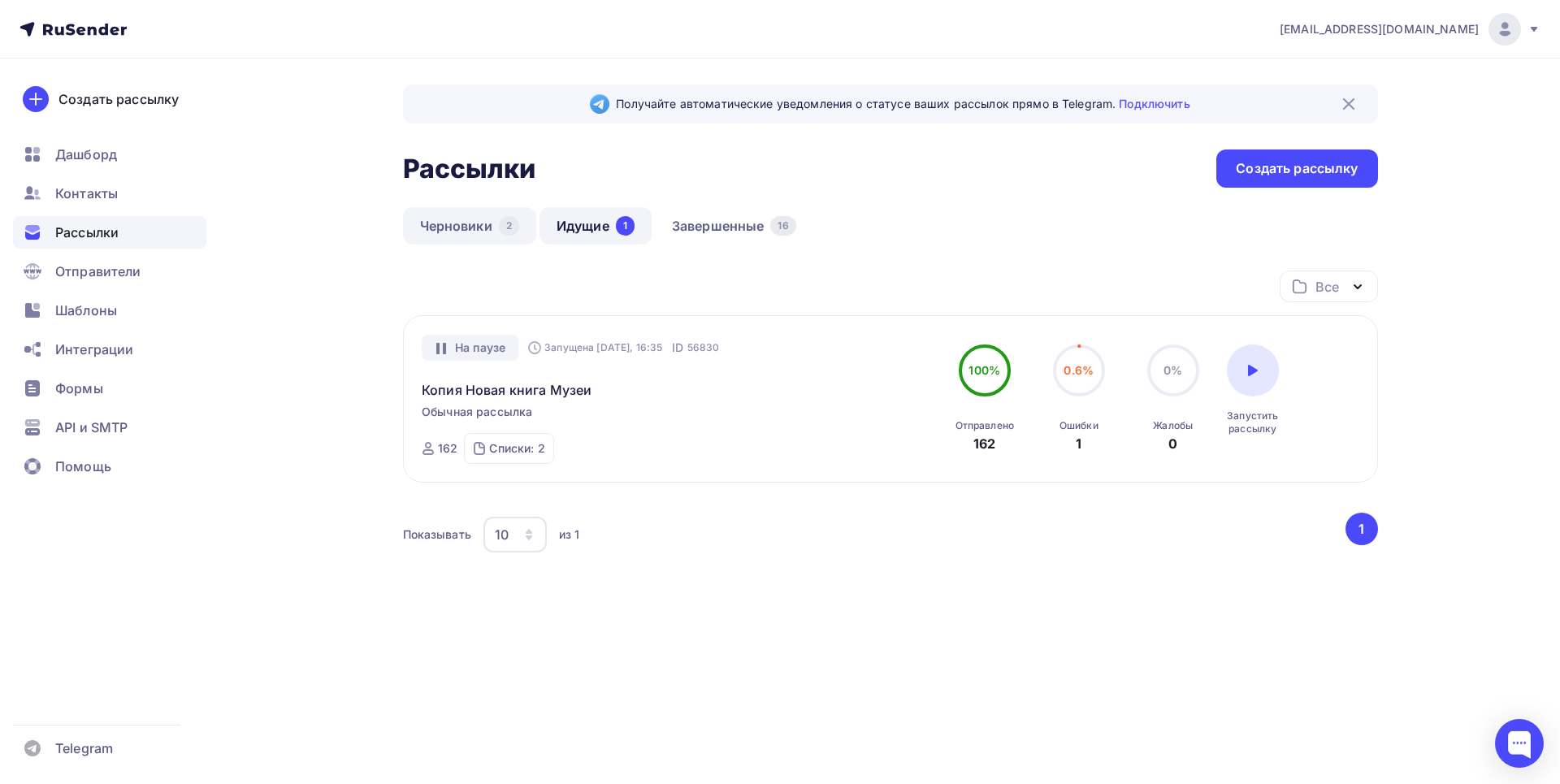
click at [451, 230] on link "Черновики 2" at bounding box center [469, 226] width 134 height 38
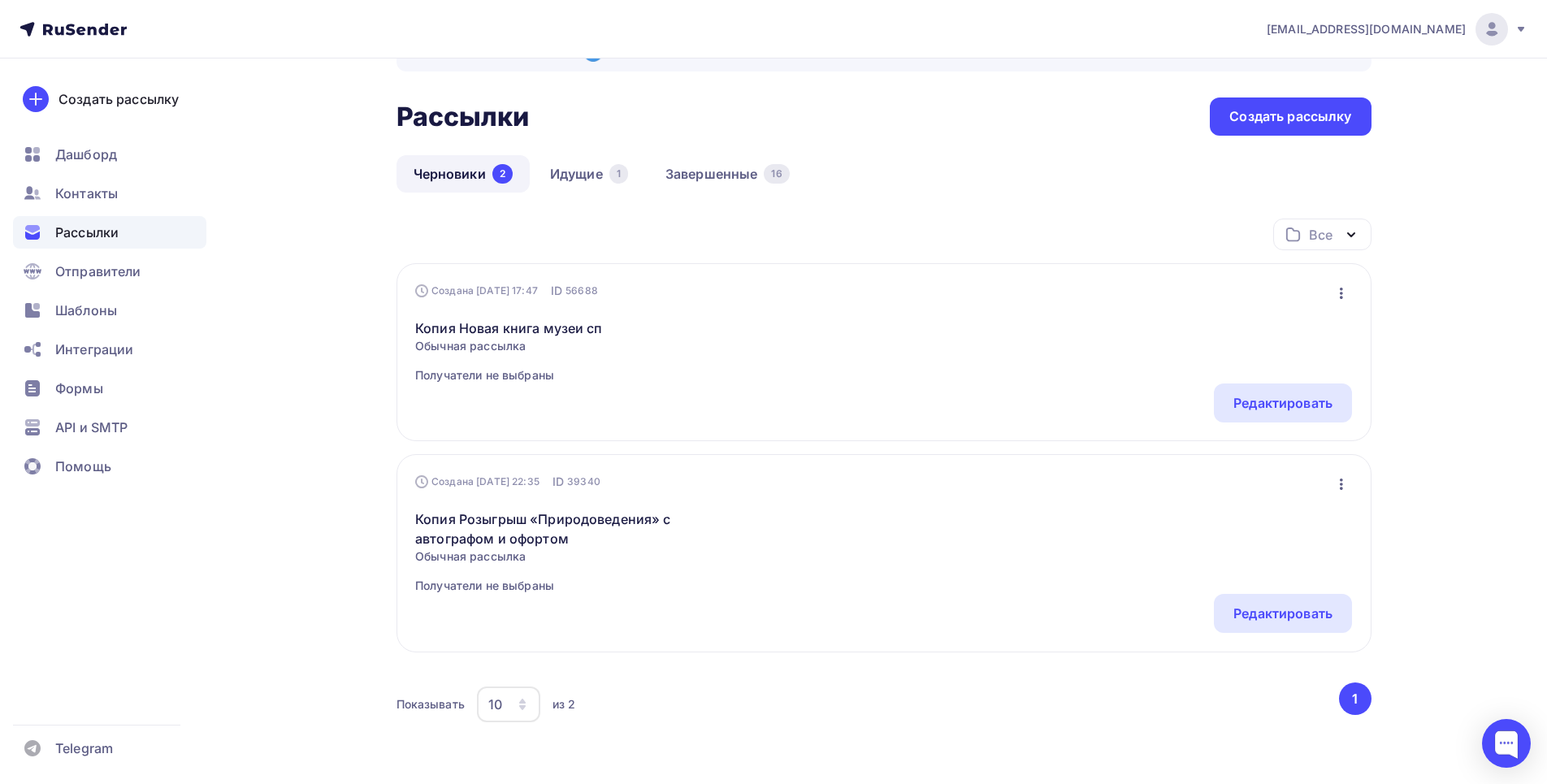
scroll to position [81, 0]
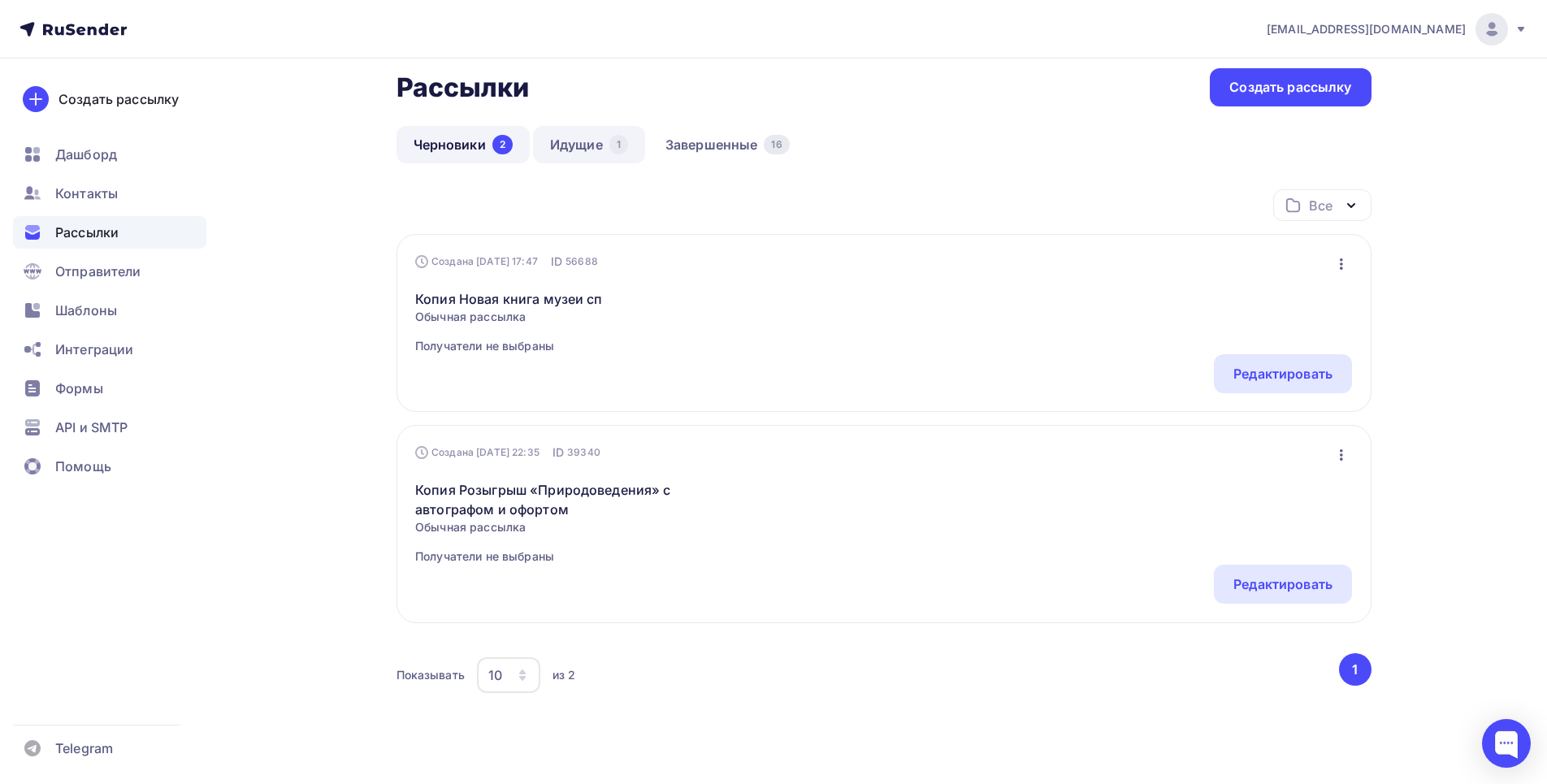
click at [595, 151] on link "Идущие 1" at bounding box center [589, 145] width 112 height 38
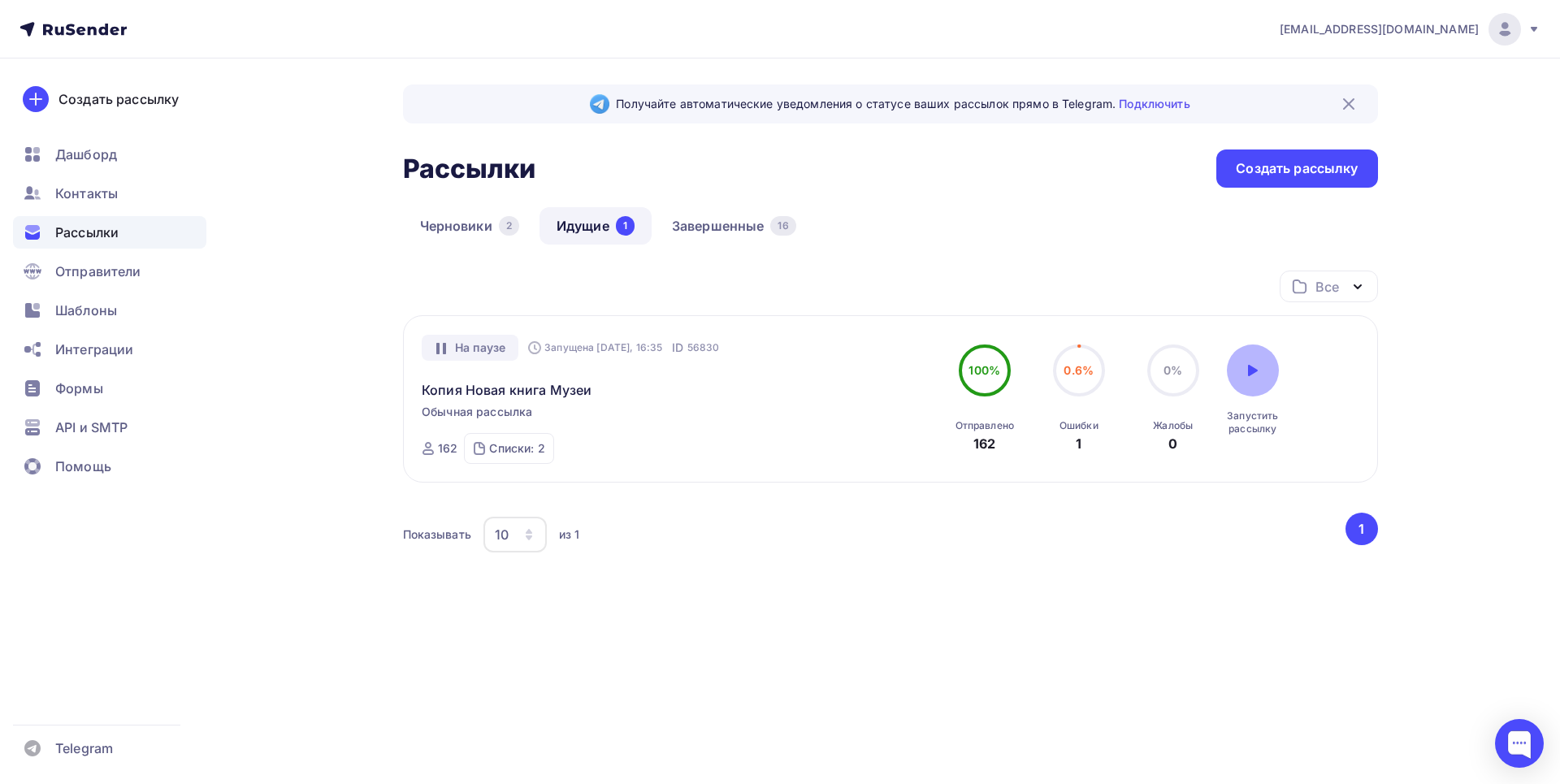
click at [1253, 372] on icon at bounding box center [1253, 370] width 10 height 11
click at [516, 456] on div "Списки: 2 Рассылка магазины (100) Рассылка СП (70)" at bounding box center [508, 449] width 89 height 31
click at [641, 529] on div "Показывать 10 10 20 50 100 из 1" at bounding box center [873, 535] width 940 height 38
click at [734, 233] on link "Завершенные 16" at bounding box center [733, 226] width 158 height 38
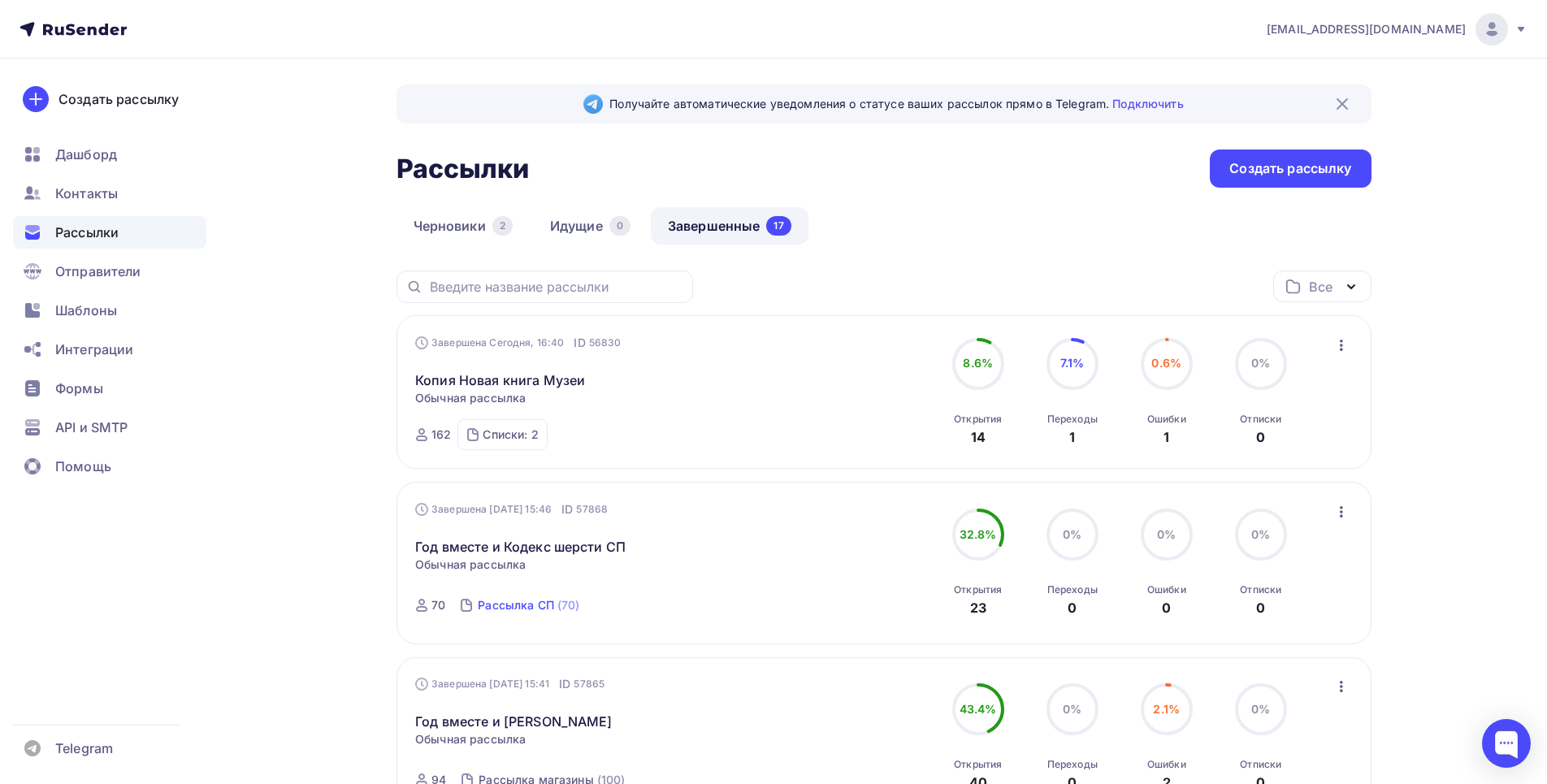
click at [515, 610] on div "Рассылка СП" at bounding box center [515, 605] width 76 height 16
